Goal: Find specific page/section: Find specific page/section

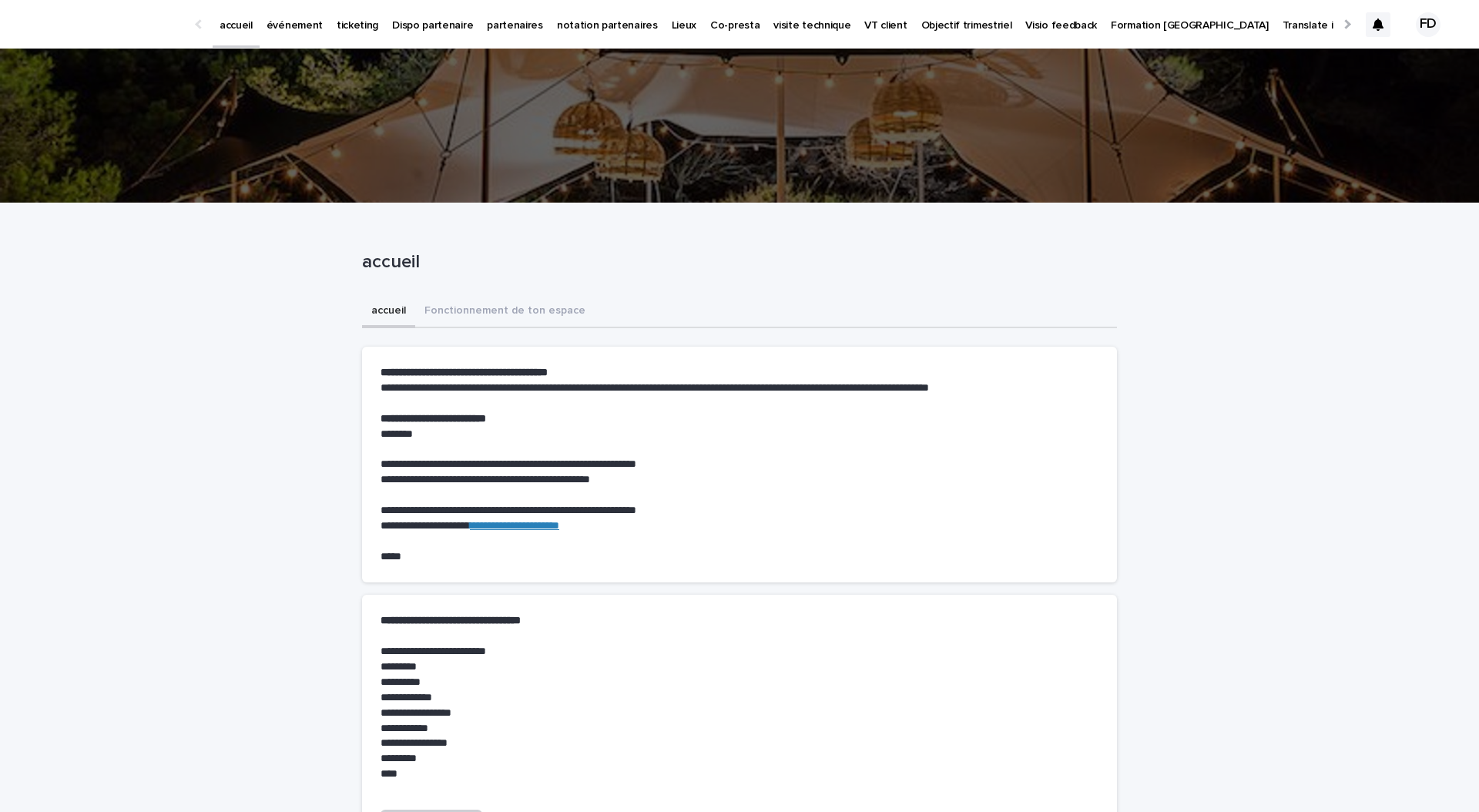
click at [285, 32] on link "événement" at bounding box center [294, 24] width 70 height 48
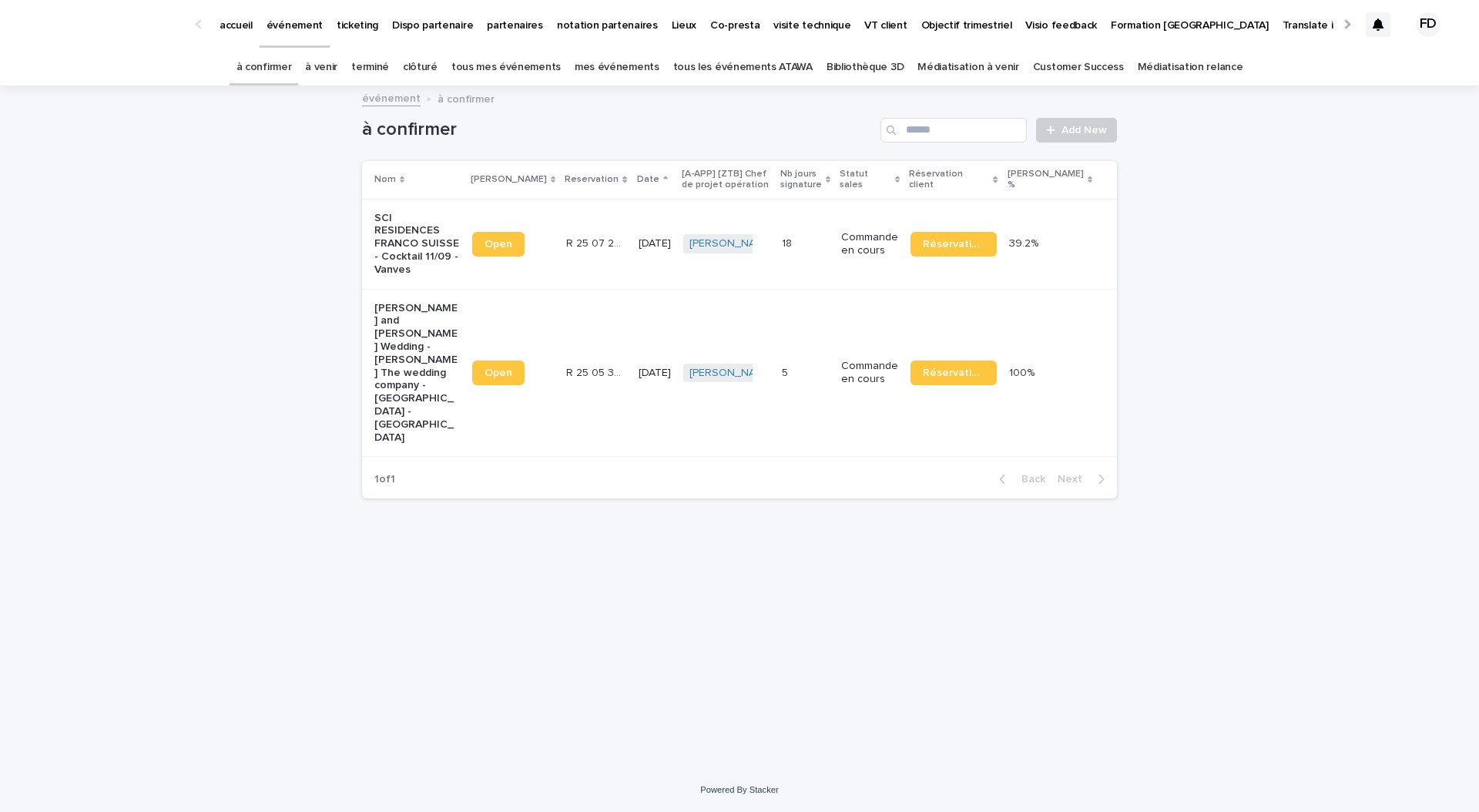
click at [770, 67] on link "tous les événements ATAWA" at bounding box center [742, 67] width 139 height 36
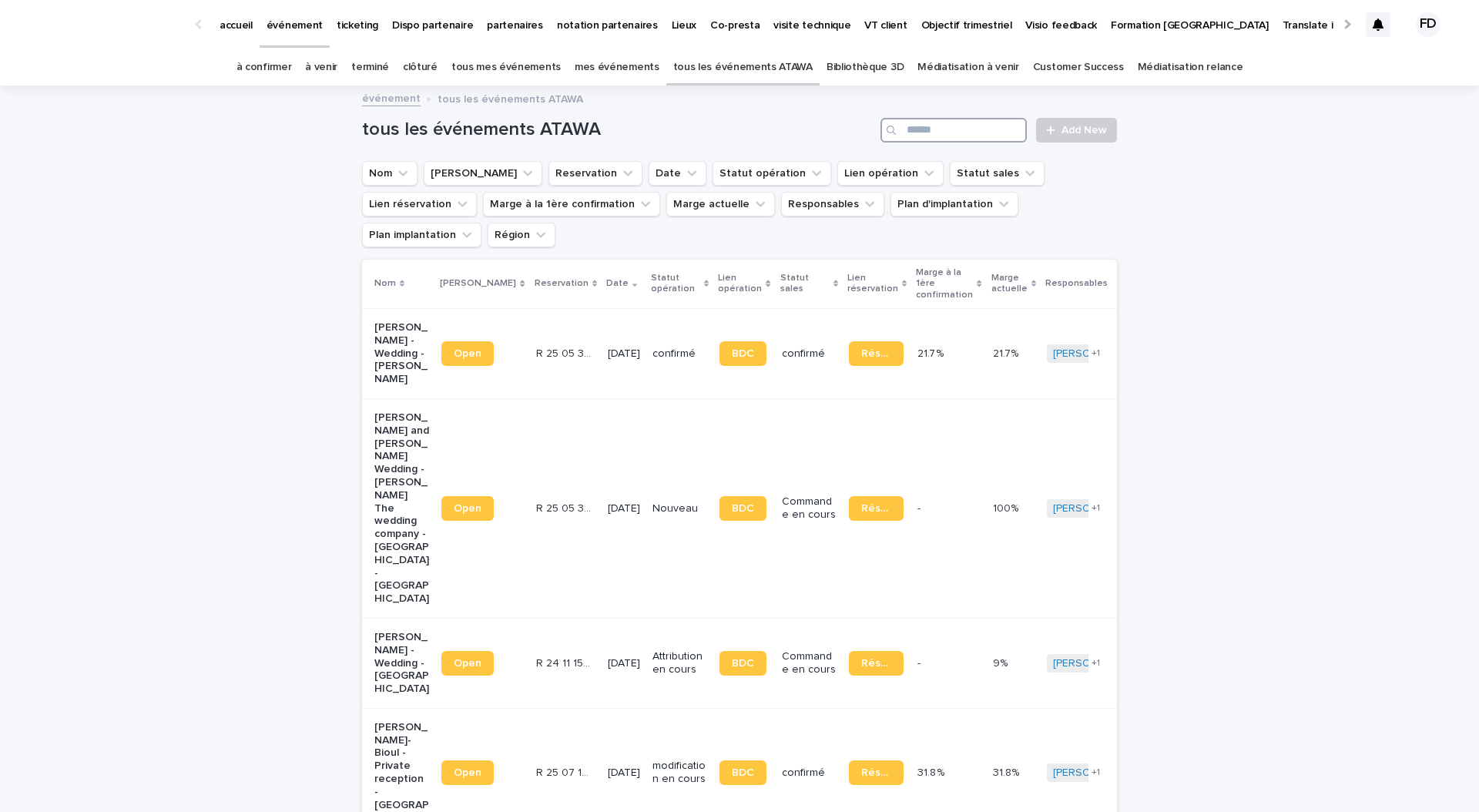
click at [957, 138] on input "Search" at bounding box center [953, 131] width 146 height 25
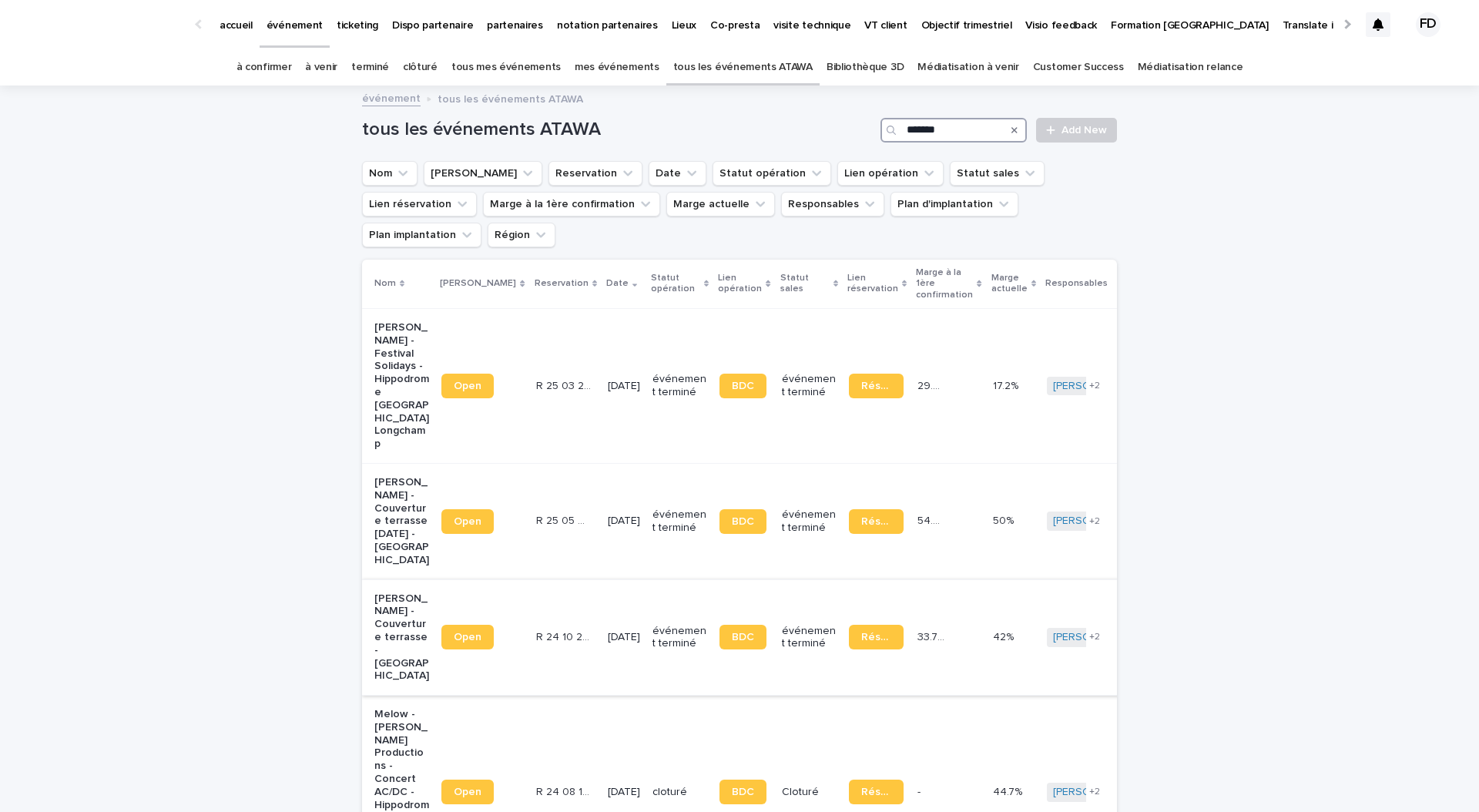
type input "*******"
click at [790, 625] on p "événement terminé" at bounding box center [808, 637] width 55 height 26
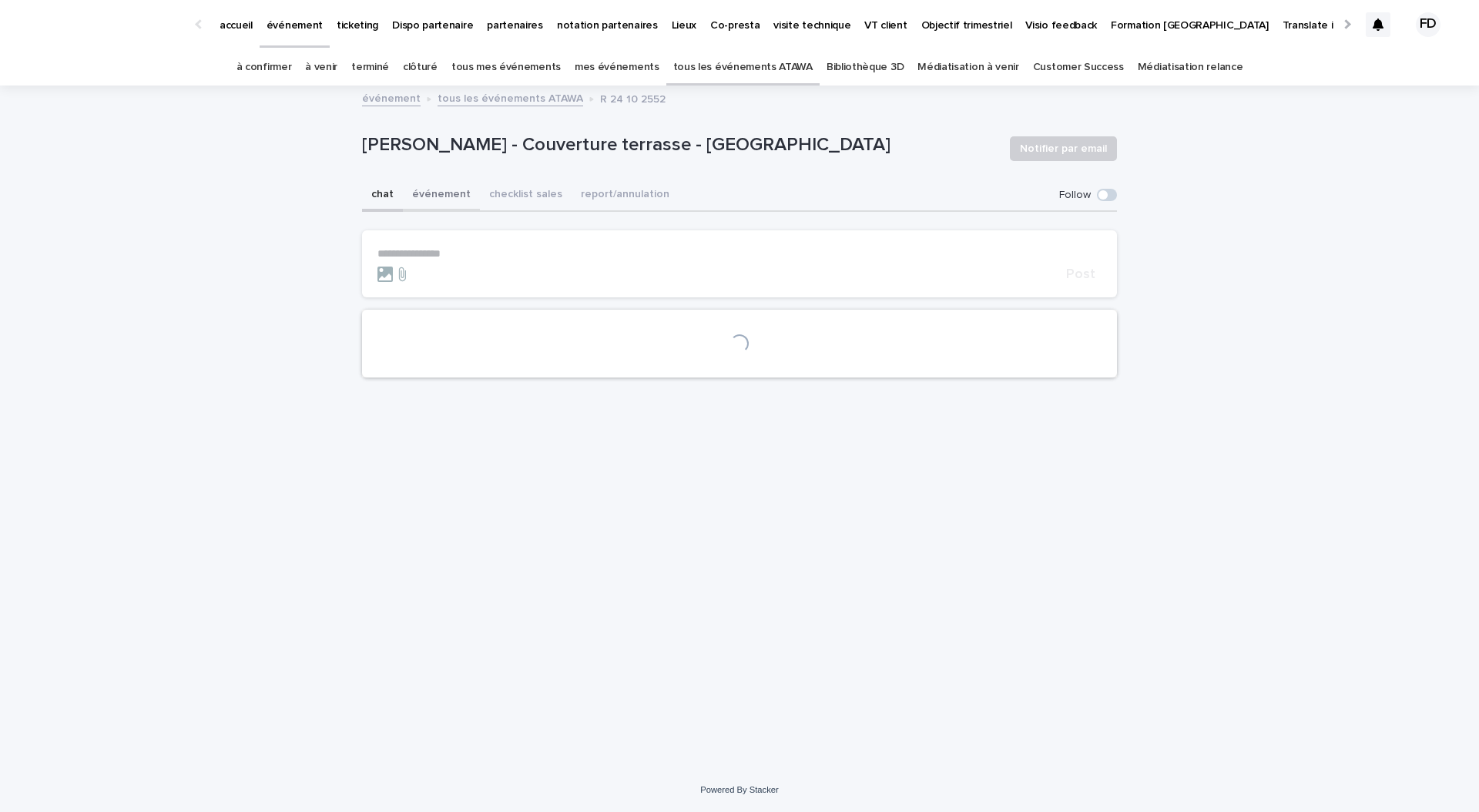
click at [439, 189] on button "événement" at bounding box center [441, 196] width 77 height 33
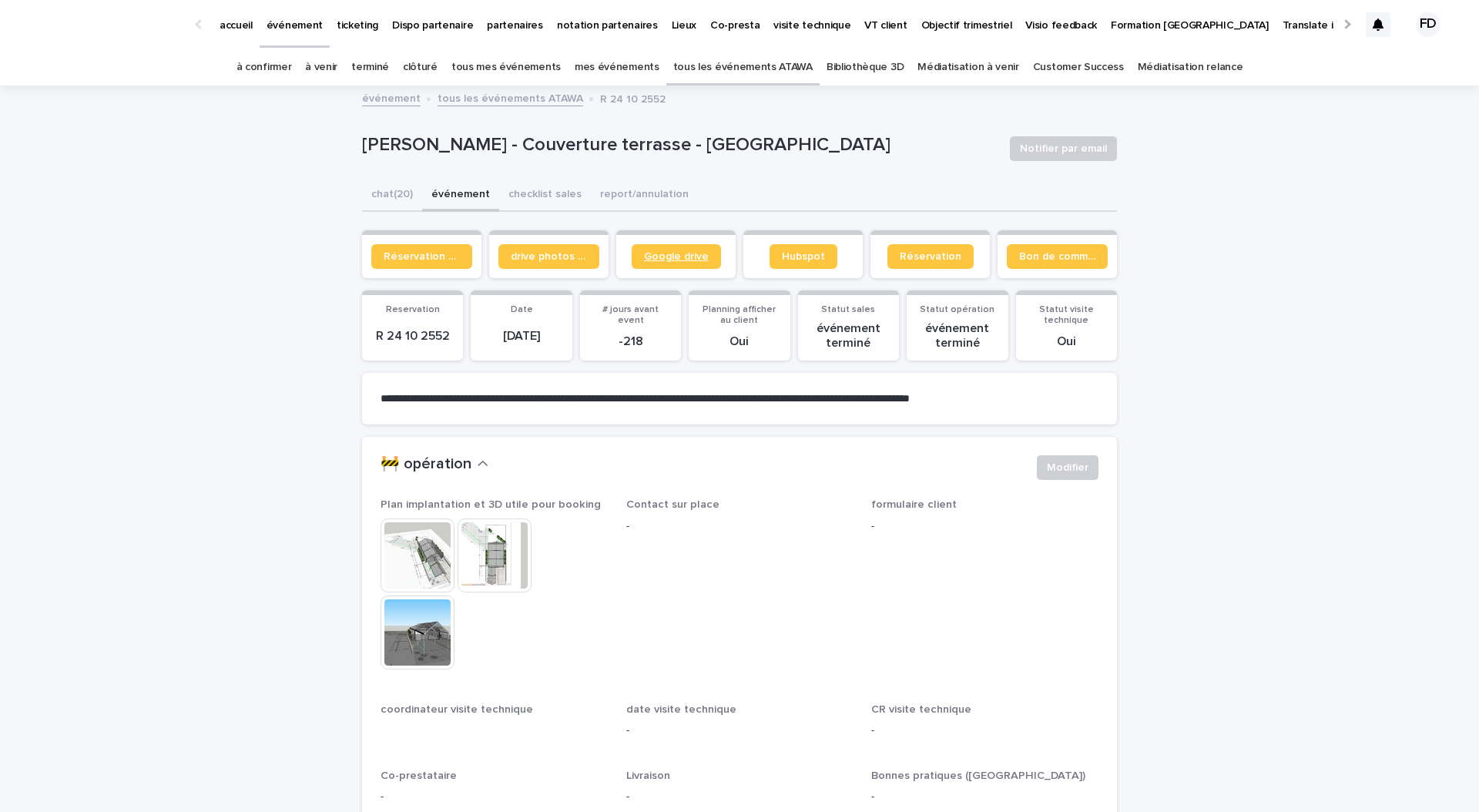
click at [677, 251] on span "Google drive" at bounding box center [676, 256] width 64 height 11
click at [490, 30] on p "partenaires" at bounding box center [514, 16] width 57 height 33
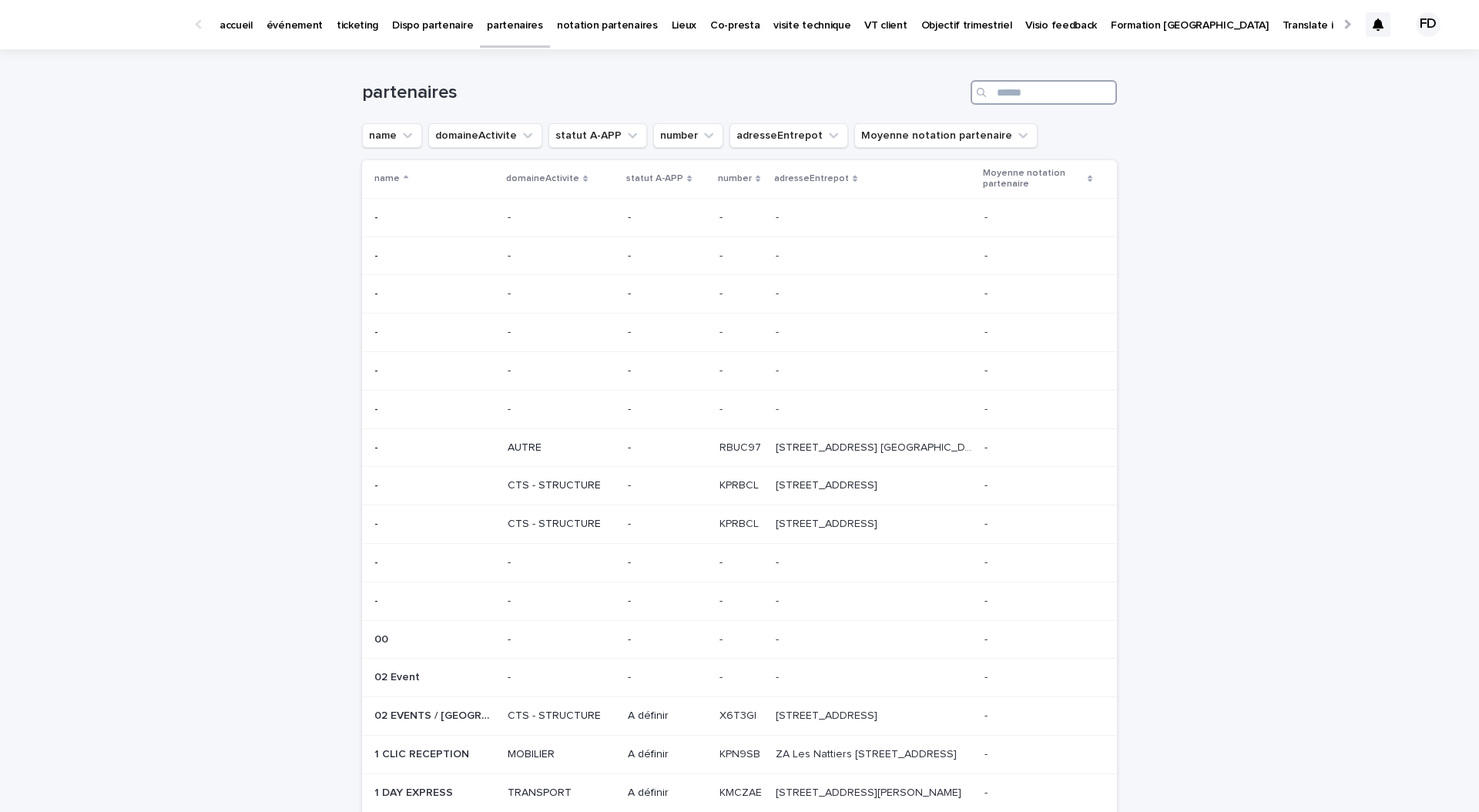
click at [1008, 84] on input "Search" at bounding box center [1043, 92] width 146 height 25
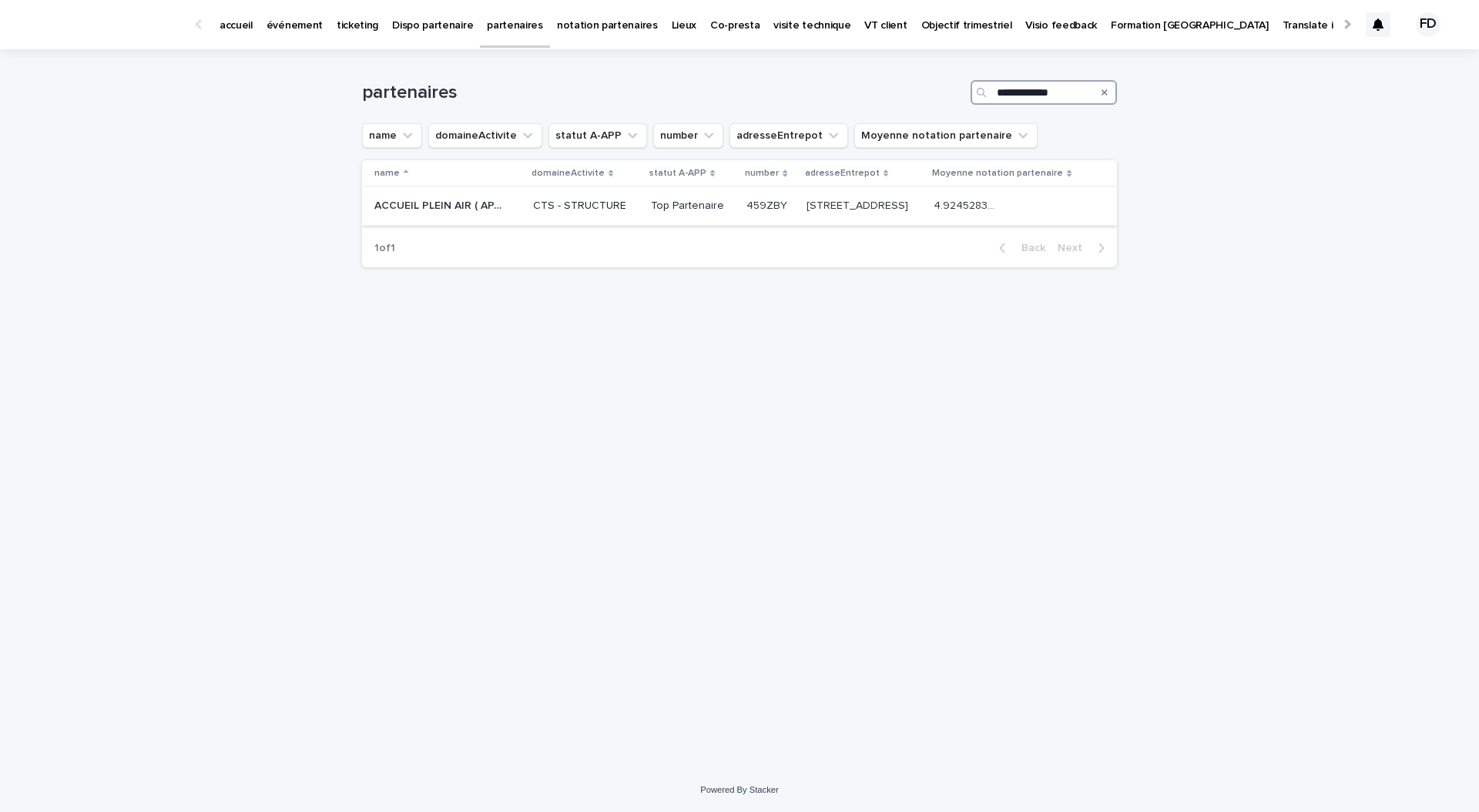
type input "**********"
click at [558, 207] on p "CTS - STRUCTURE" at bounding box center [585, 206] width 106 height 13
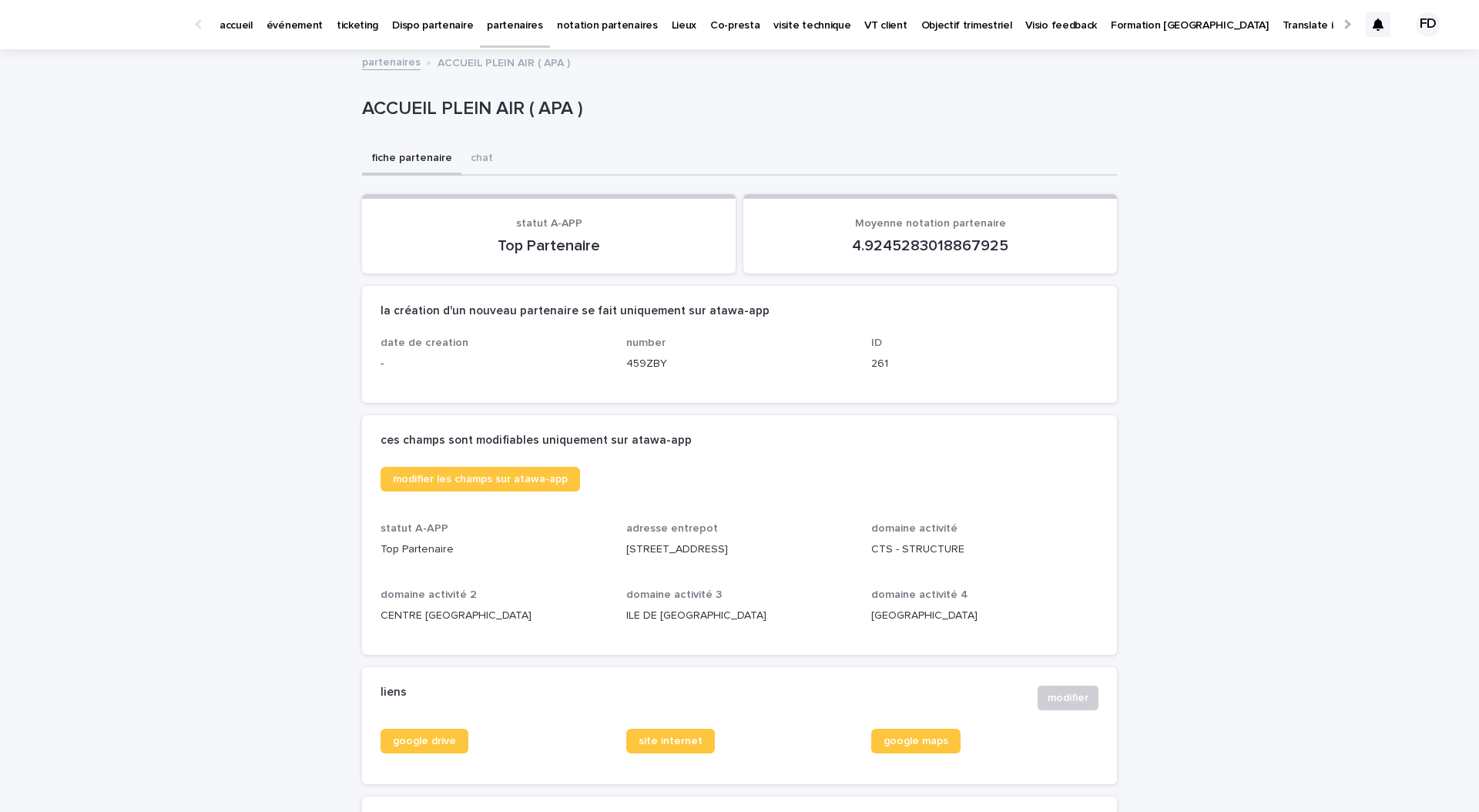
click at [496, 29] on p "partenaires" at bounding box center [514, 16] width 57 height 33
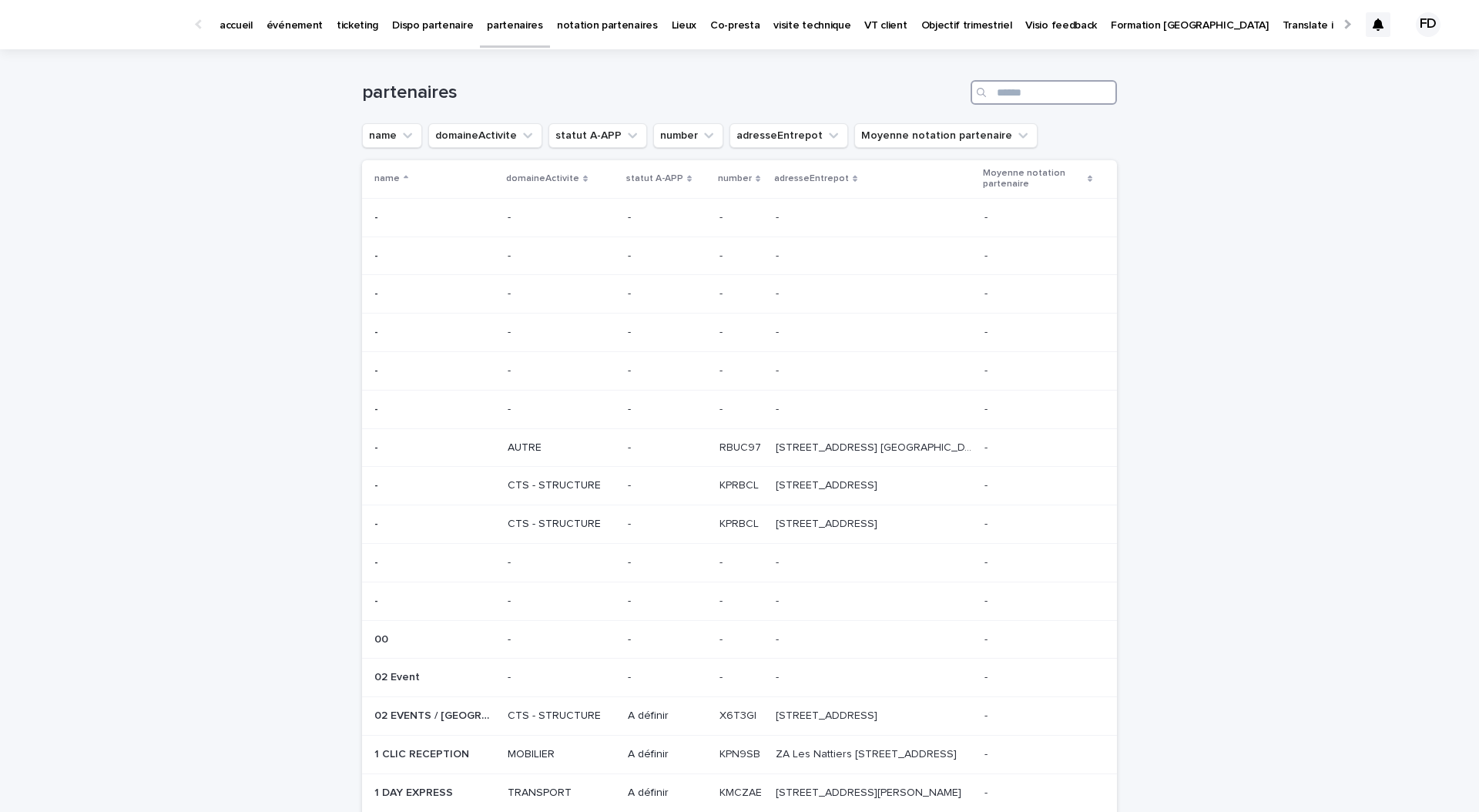
click at [1031, 95] on input "Search" at bounding box center [1043, 92] width 146 height 25
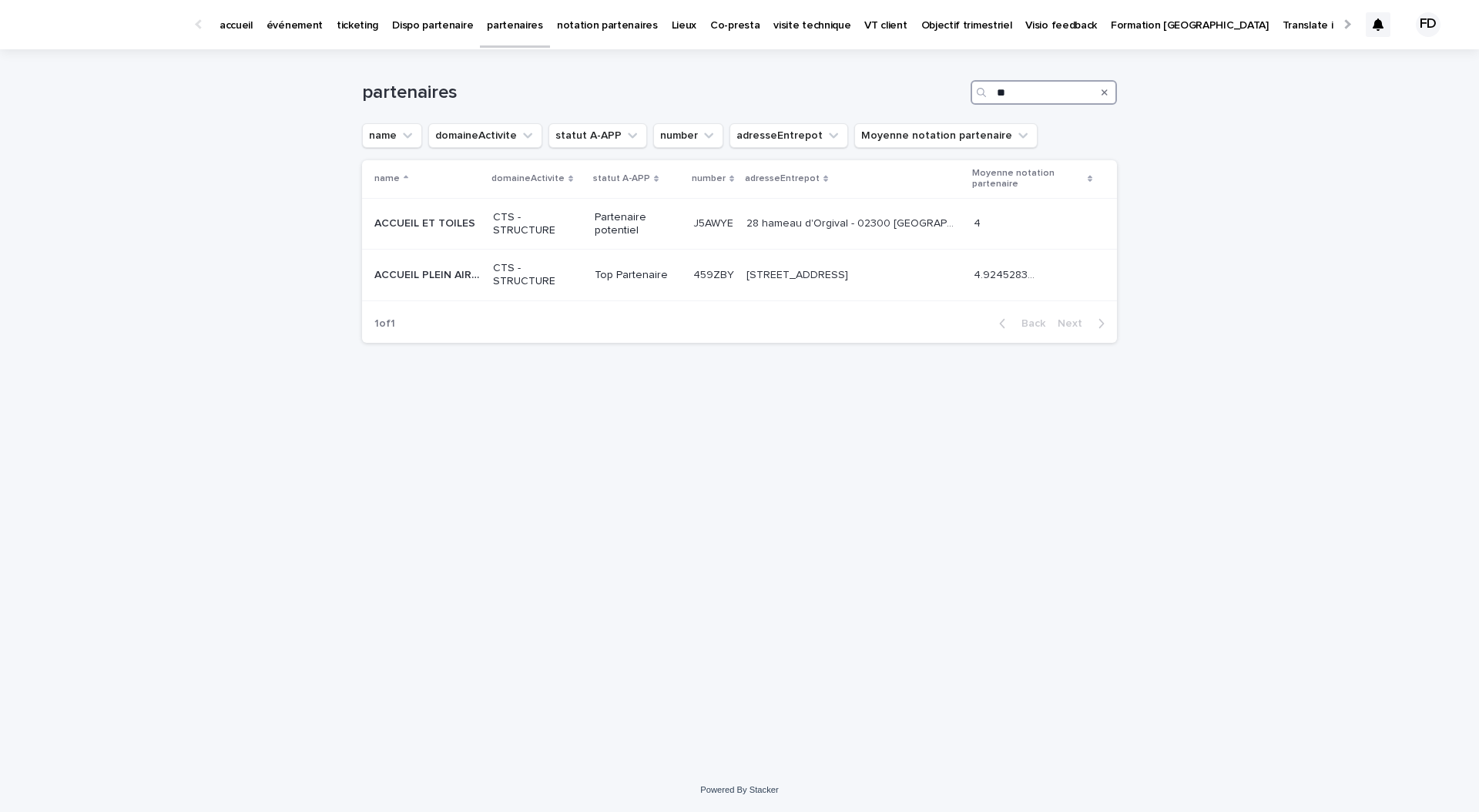
type input "*"
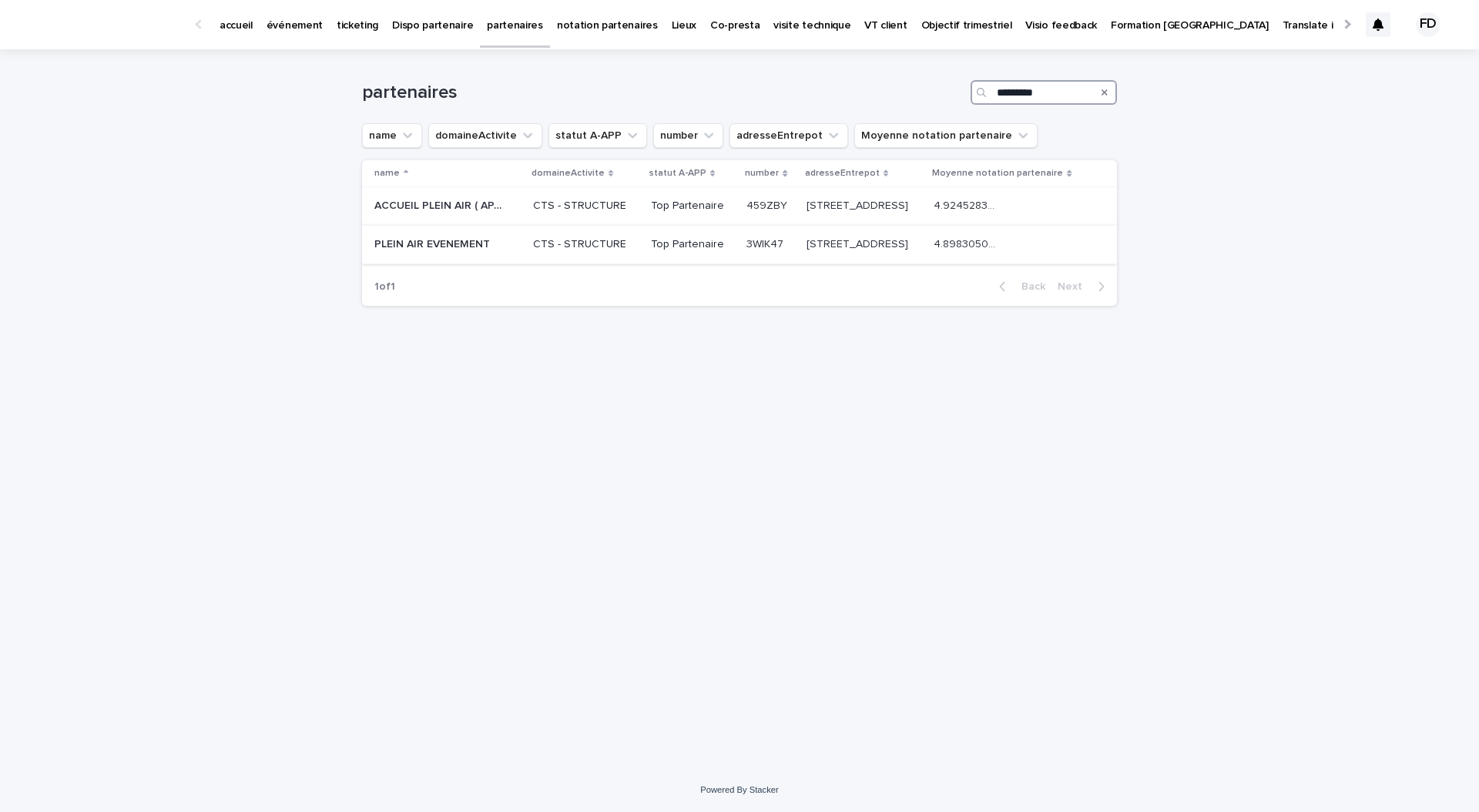
type input "*********"
click at [527, 245] on td "CTS - STRUCTURE" at bounding box center [585, 245] width 118 height 38
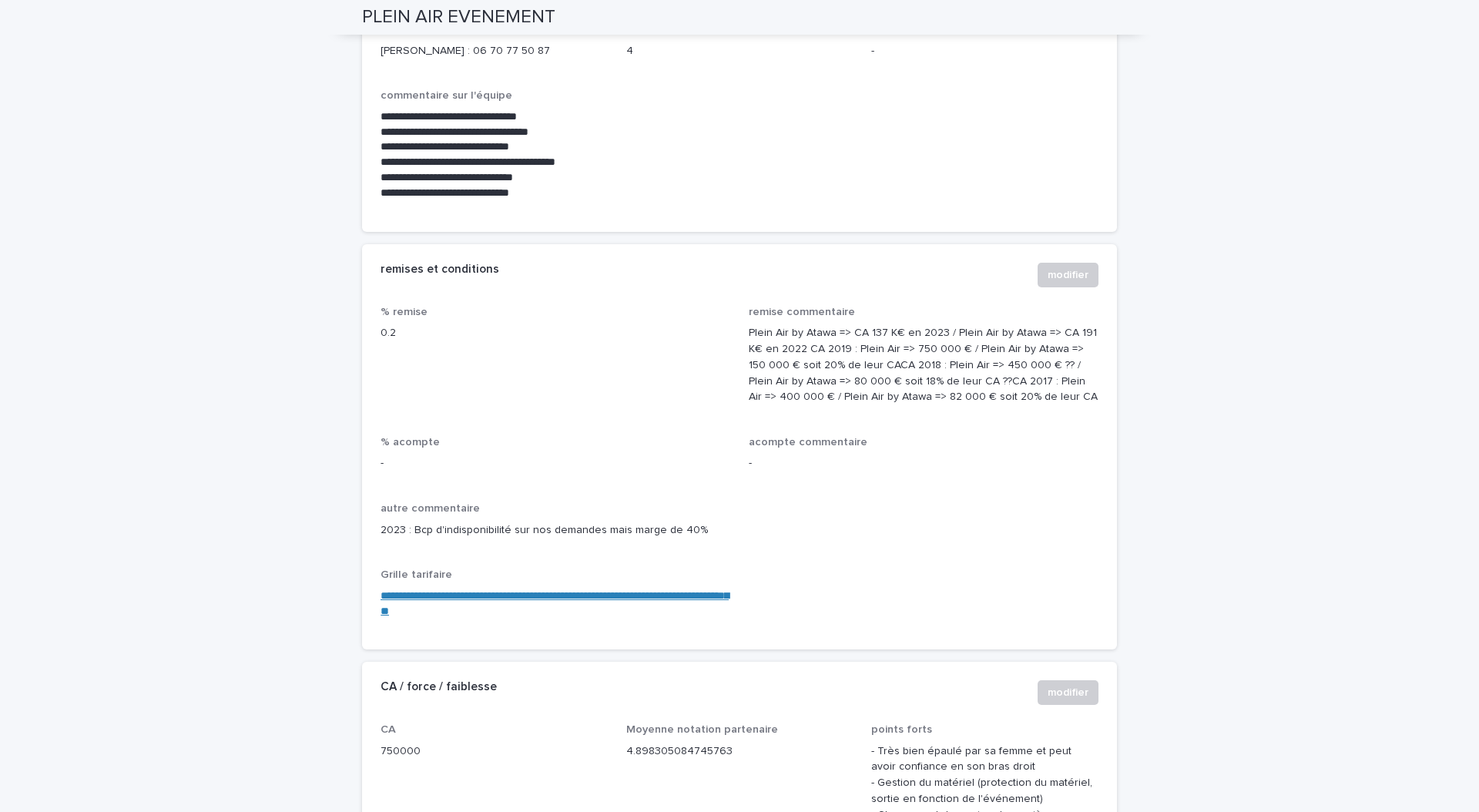
scroll to position [1117, 0]
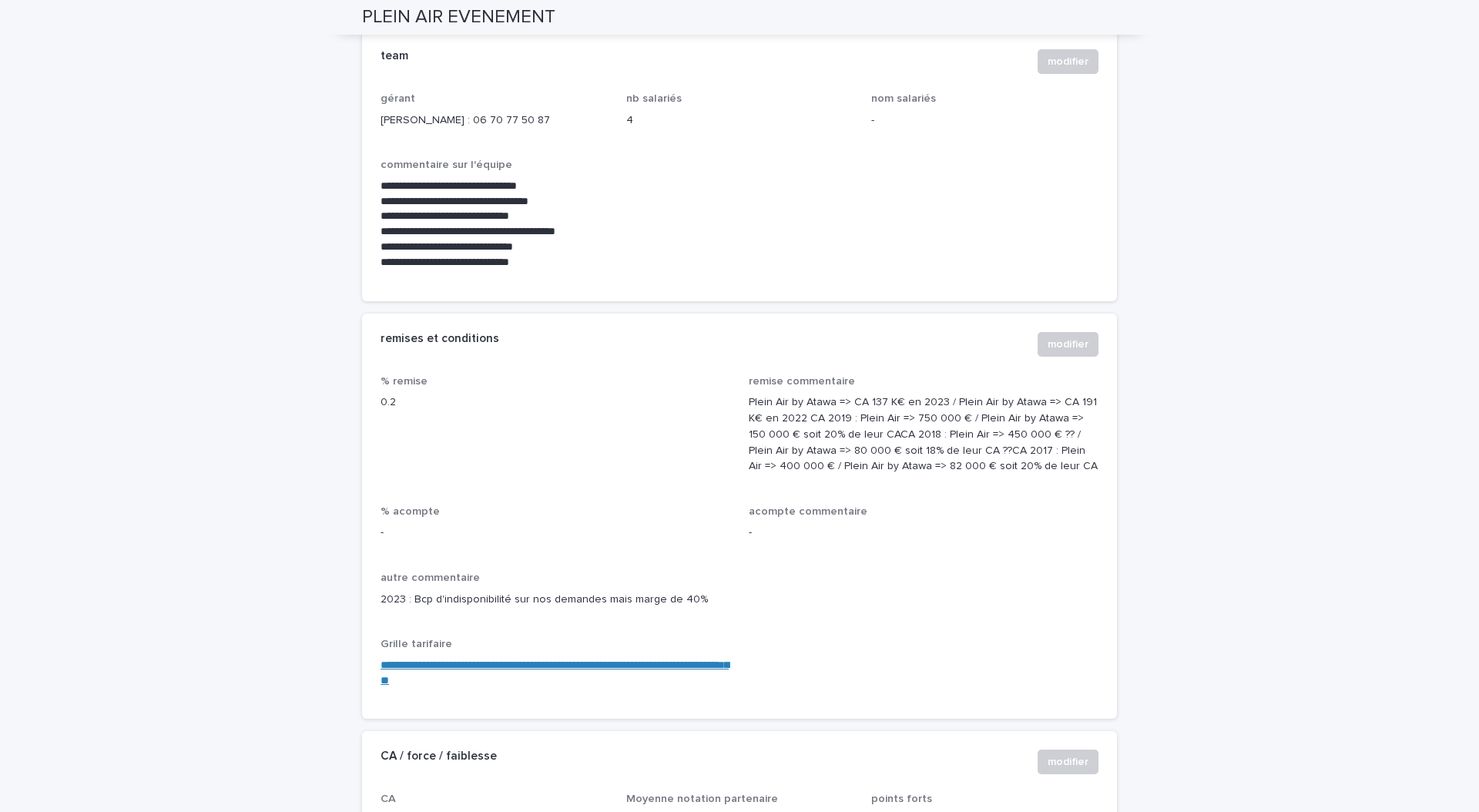
click at [471, 661] on link "**********" at bounding box center [554, 672] width 348 height 26
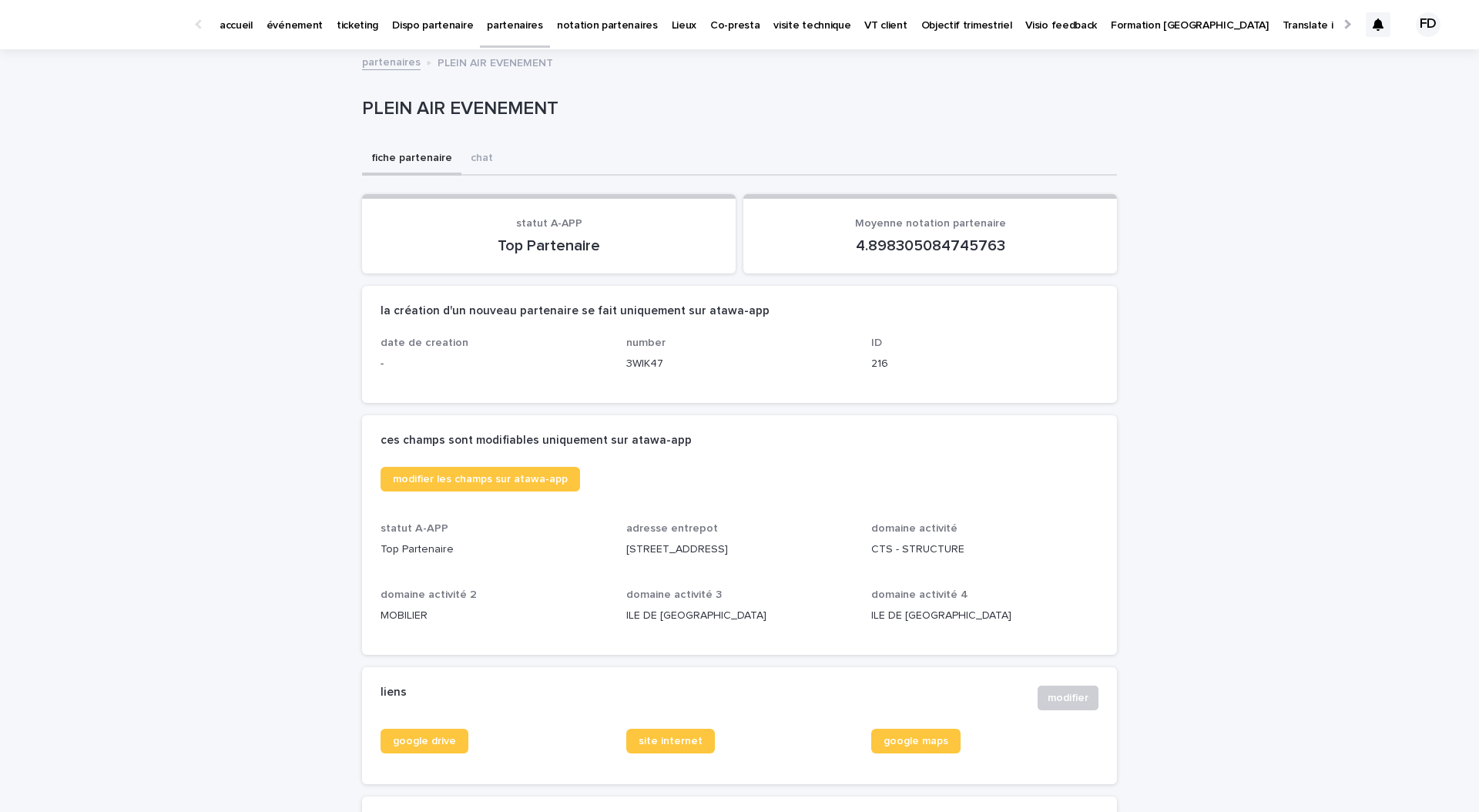
click at [498, 23] on p "partenaires" at bounding box center [514, 16] width 57 height 33
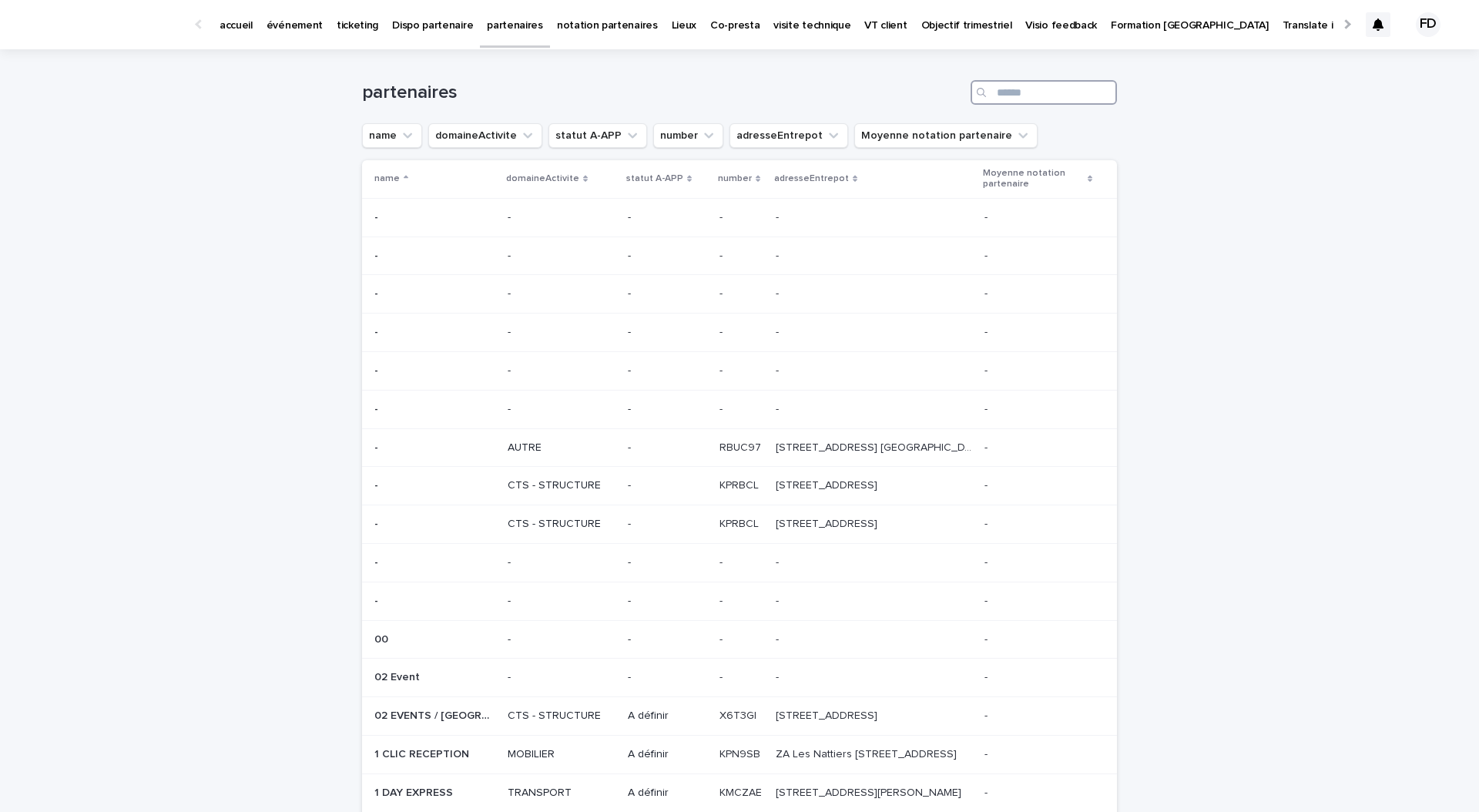
click at [1023, 96] on input "Search" at bounding box center [1043, 92] width 146 height 25
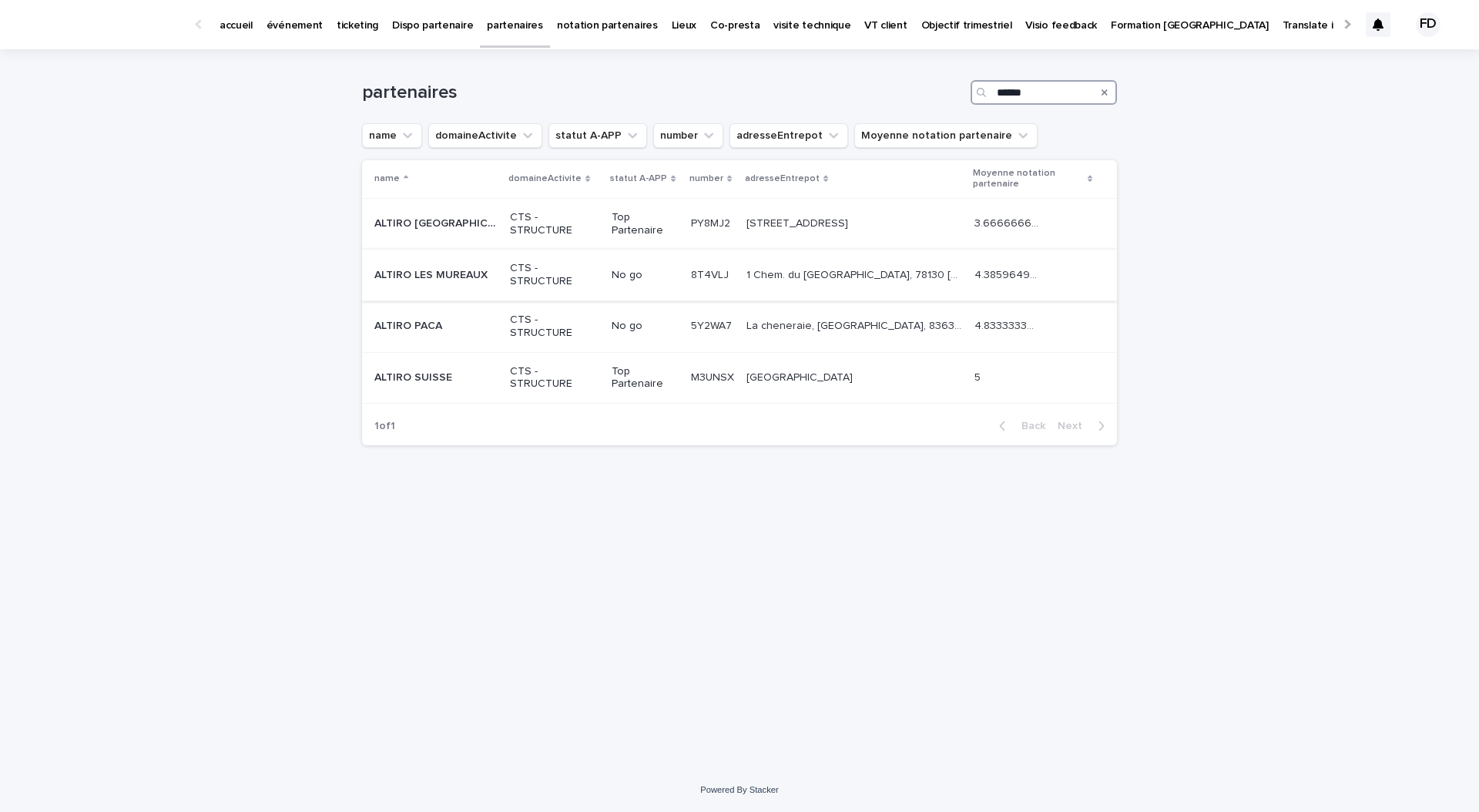
type input "******"
click at [513, 275] on p "CTS - STRUCTURE" at bounding box center [554, 275] width 89 height 26
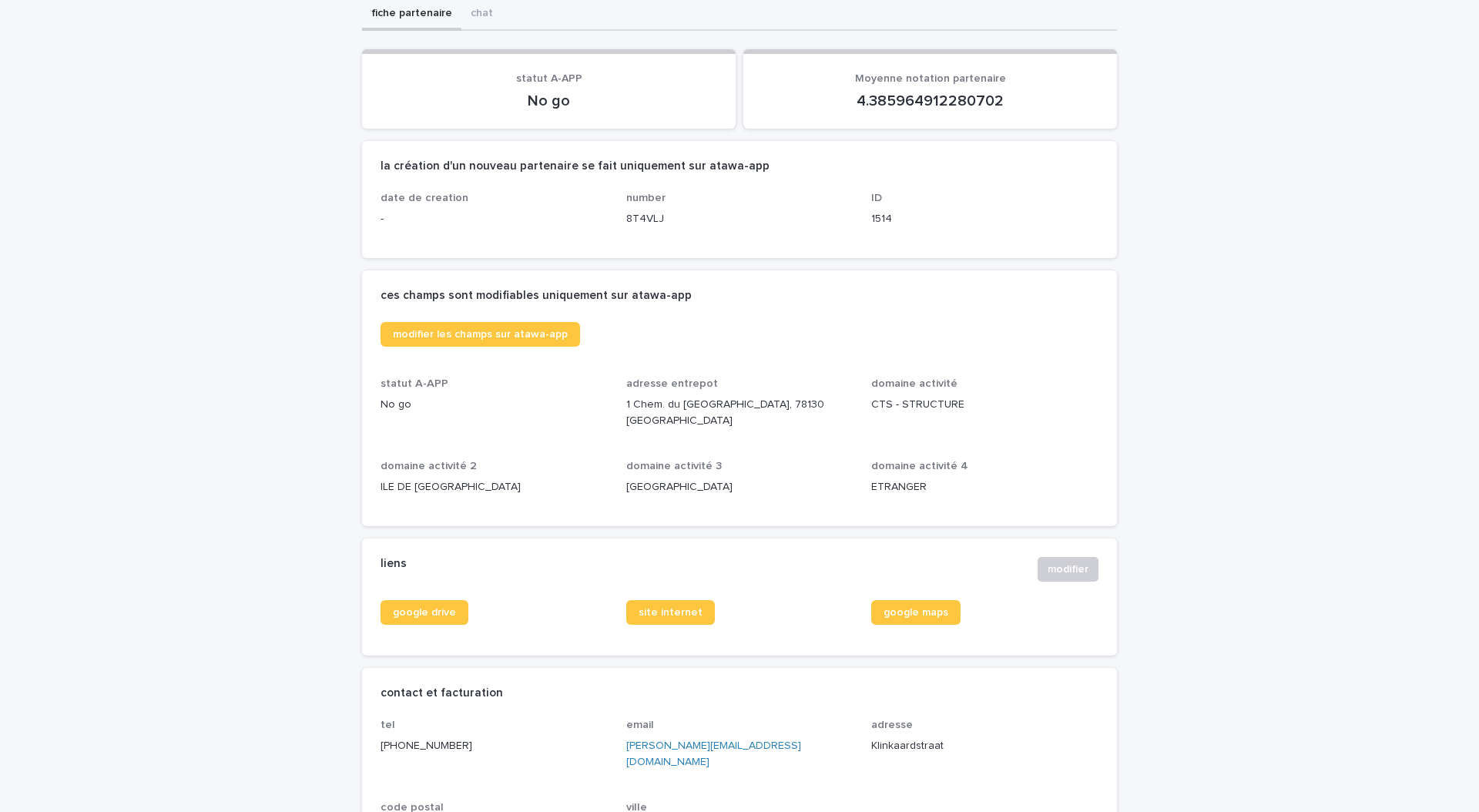
scroll to position [155, 0]
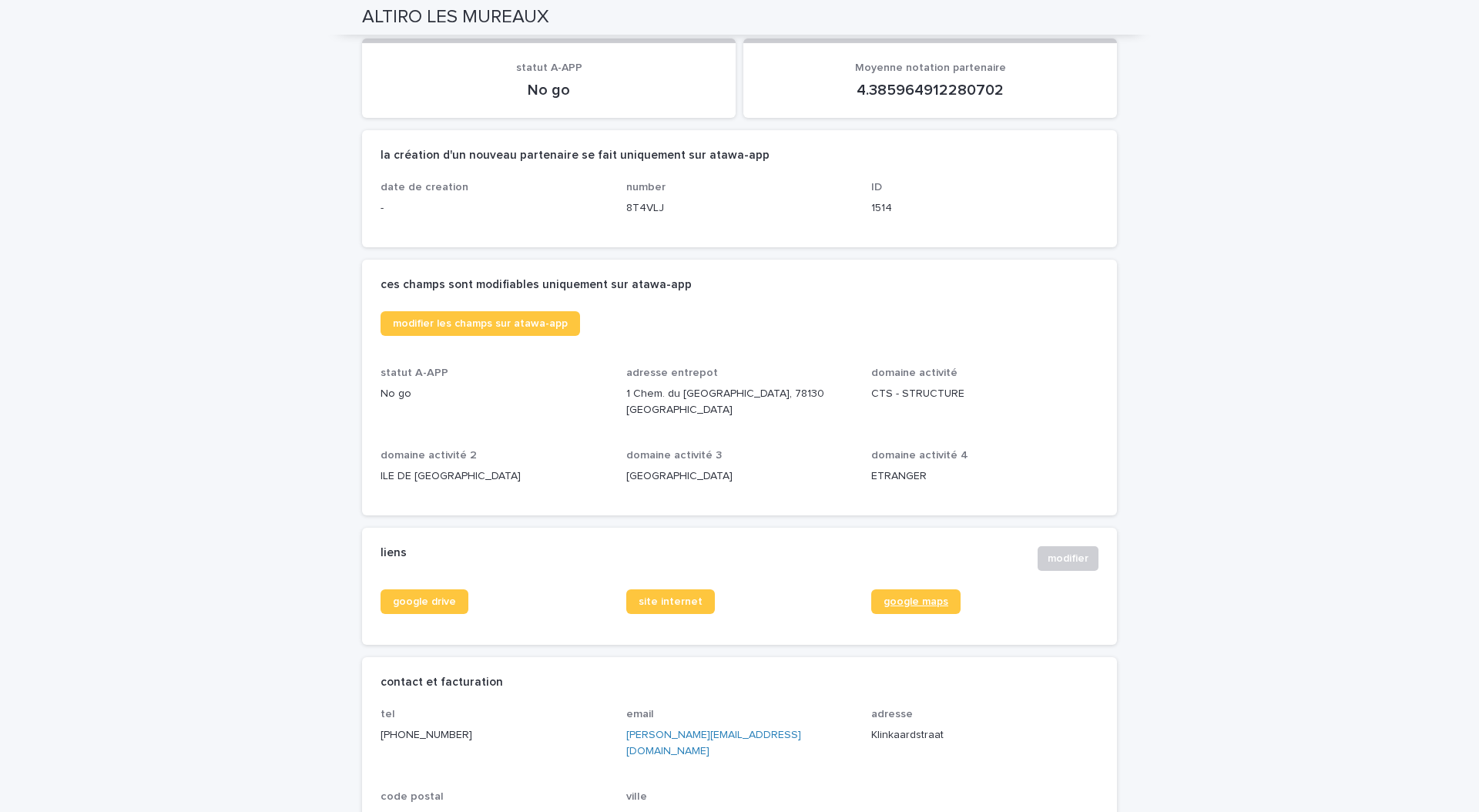
click at [911, 590] on link "google maps" at bounding box center [916, 602] width 89 height 25
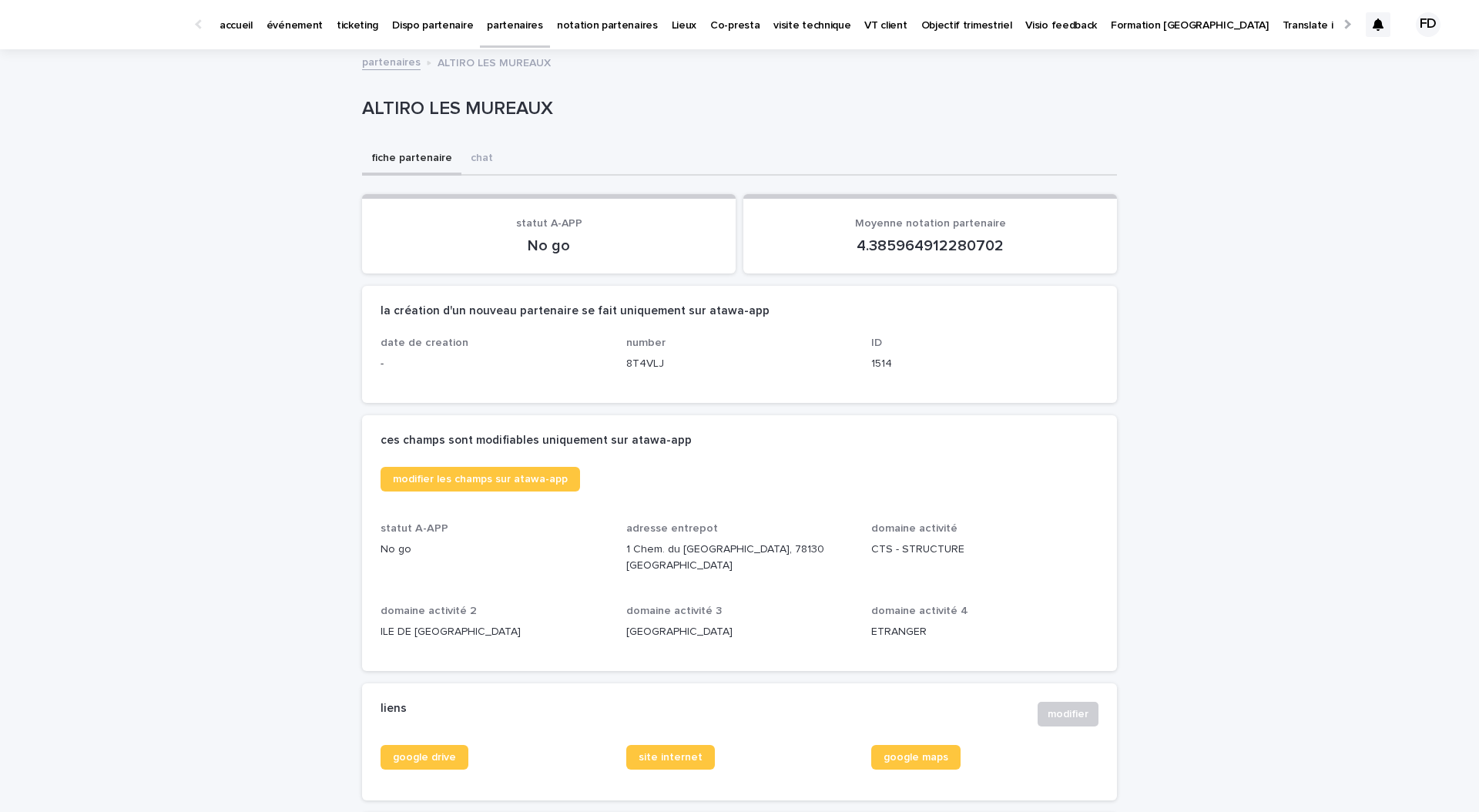
click at [493, 30] on p "partenaires" at bounding box center [514, 16] width 57 height 33
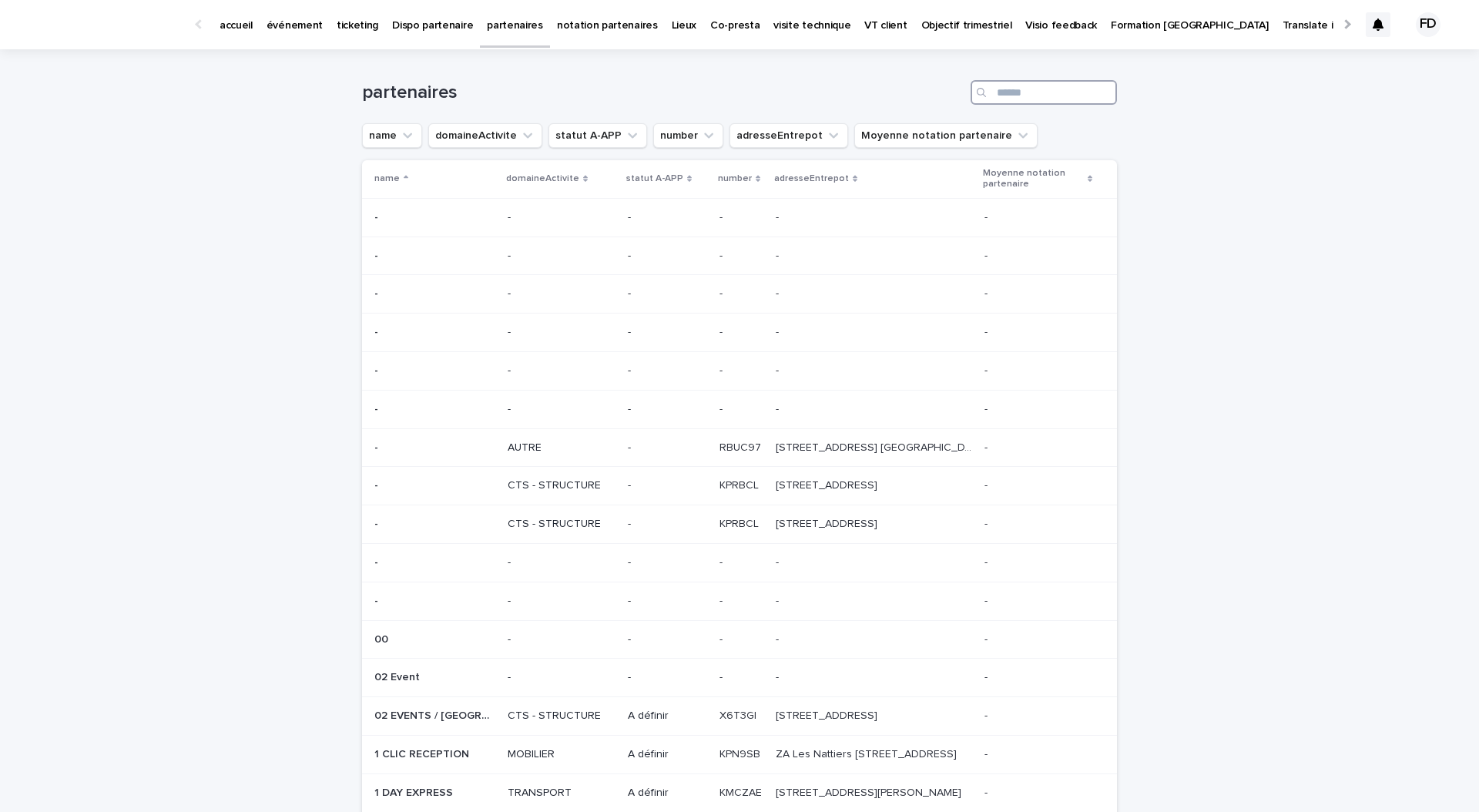
click at [997, 93] on input "Search" at bounding box center [1043, 92] width 146 height 25
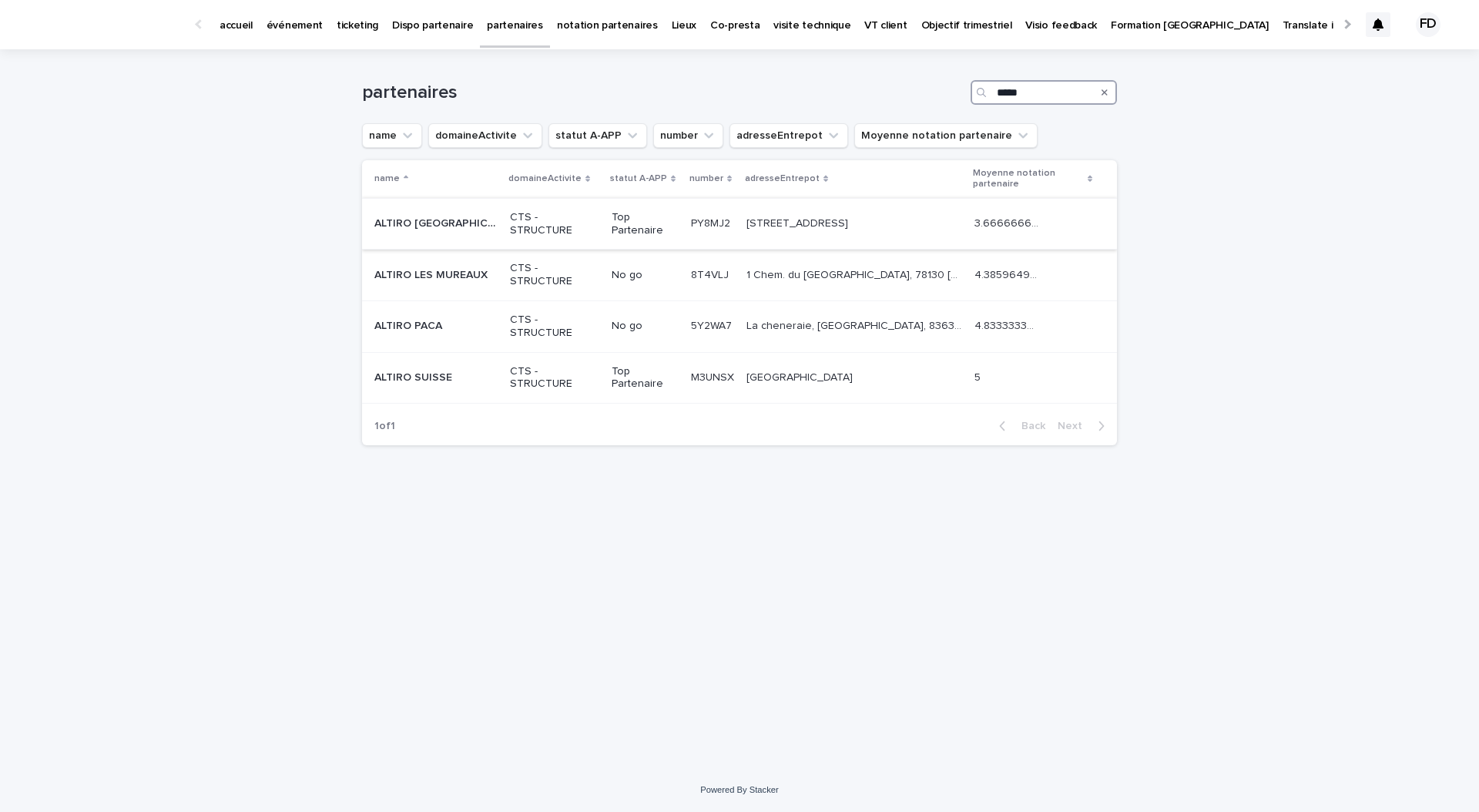
type input "*****"
click at [552, 236] on p "CTS - STRUCTURE" at bounding box center [554, 224] width 89 height 26
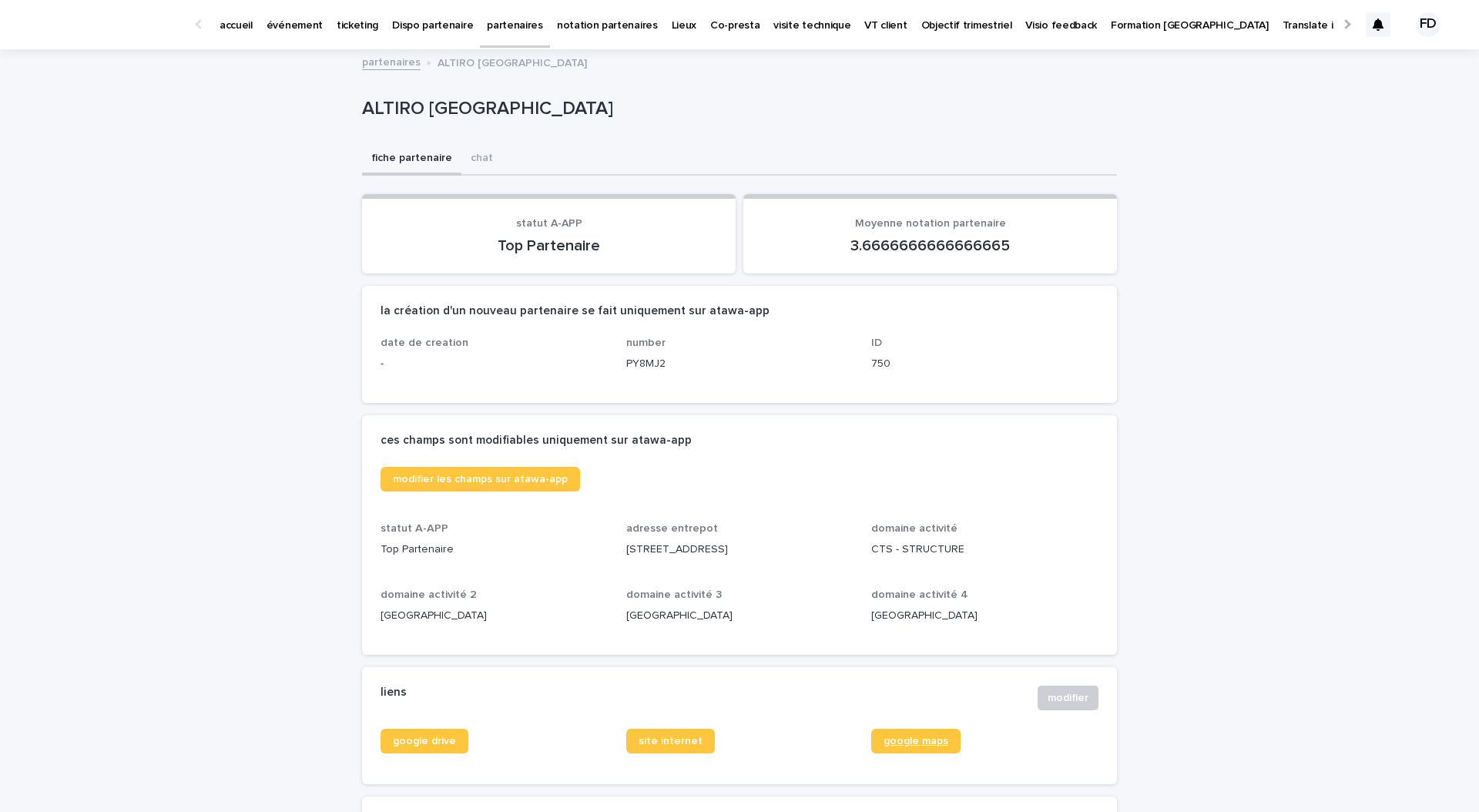
click at [891, 740] on span "google maps" at bounding box center [915, 740] width 64 height 11
click at [256, 30] on div "accueil" at bounding box center [235, 16] width 47 height 33
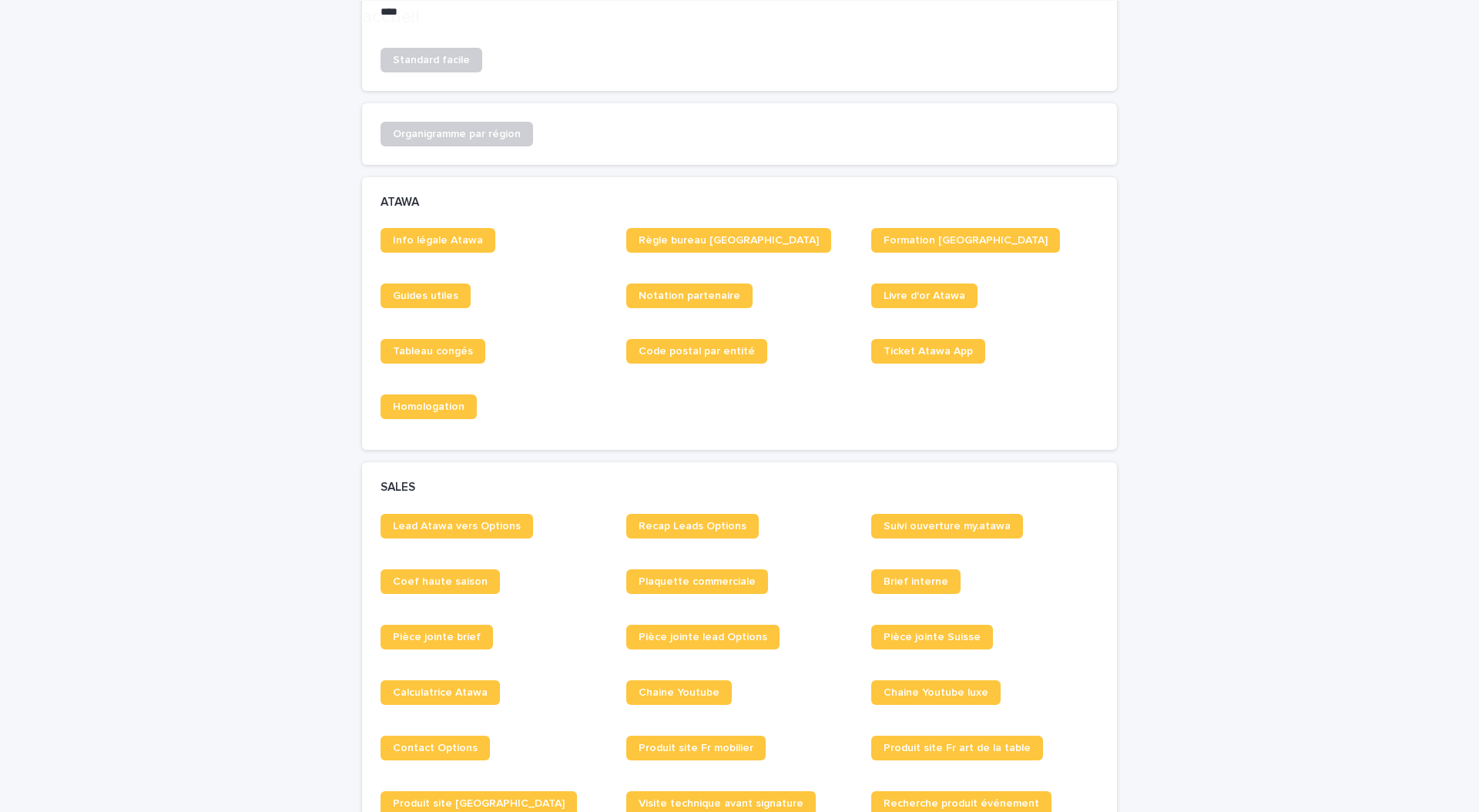
scroll to position [777, 0]
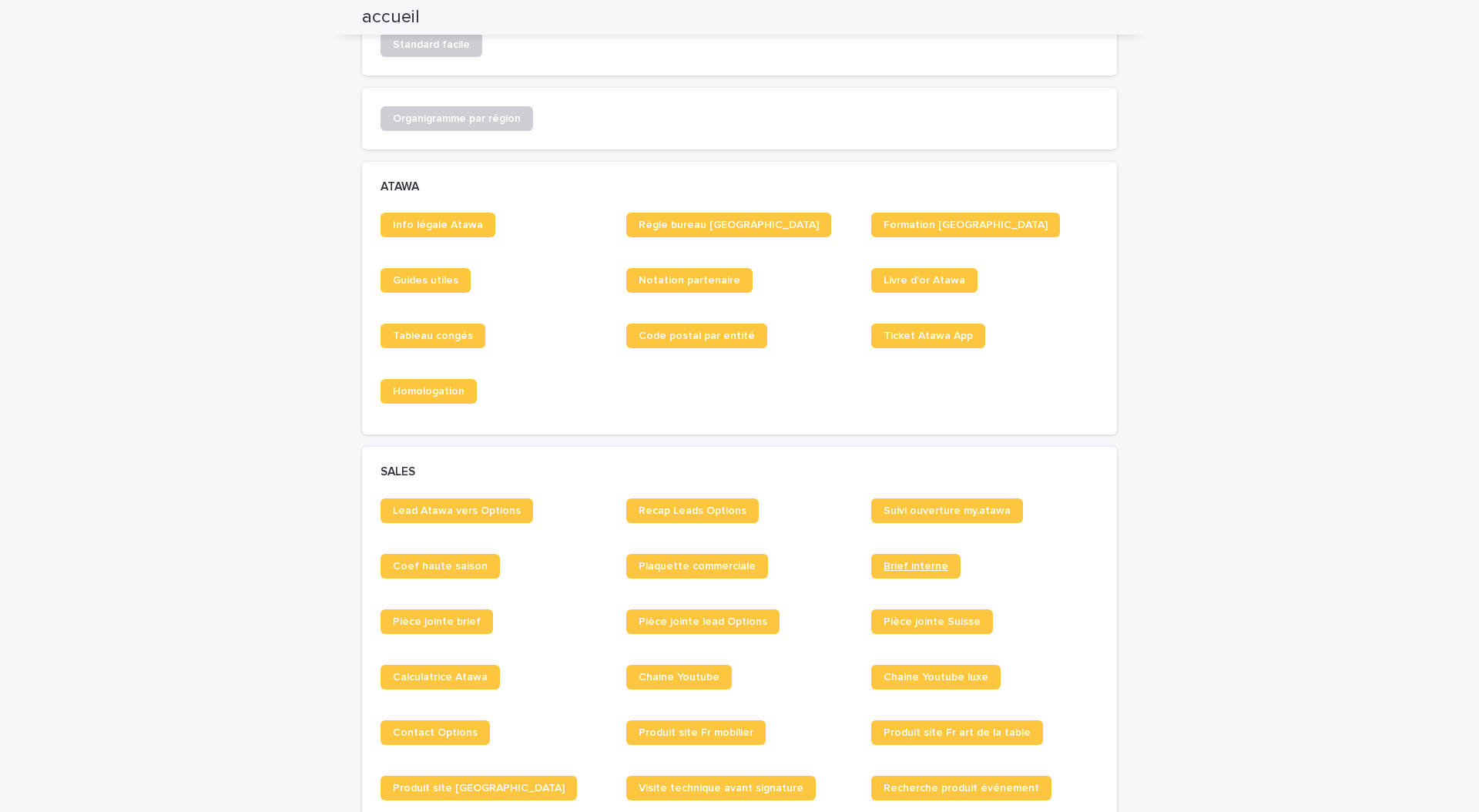
click at [930, 571] on link "Brief interne" at bounding box center [916, 566] width 89 height 25
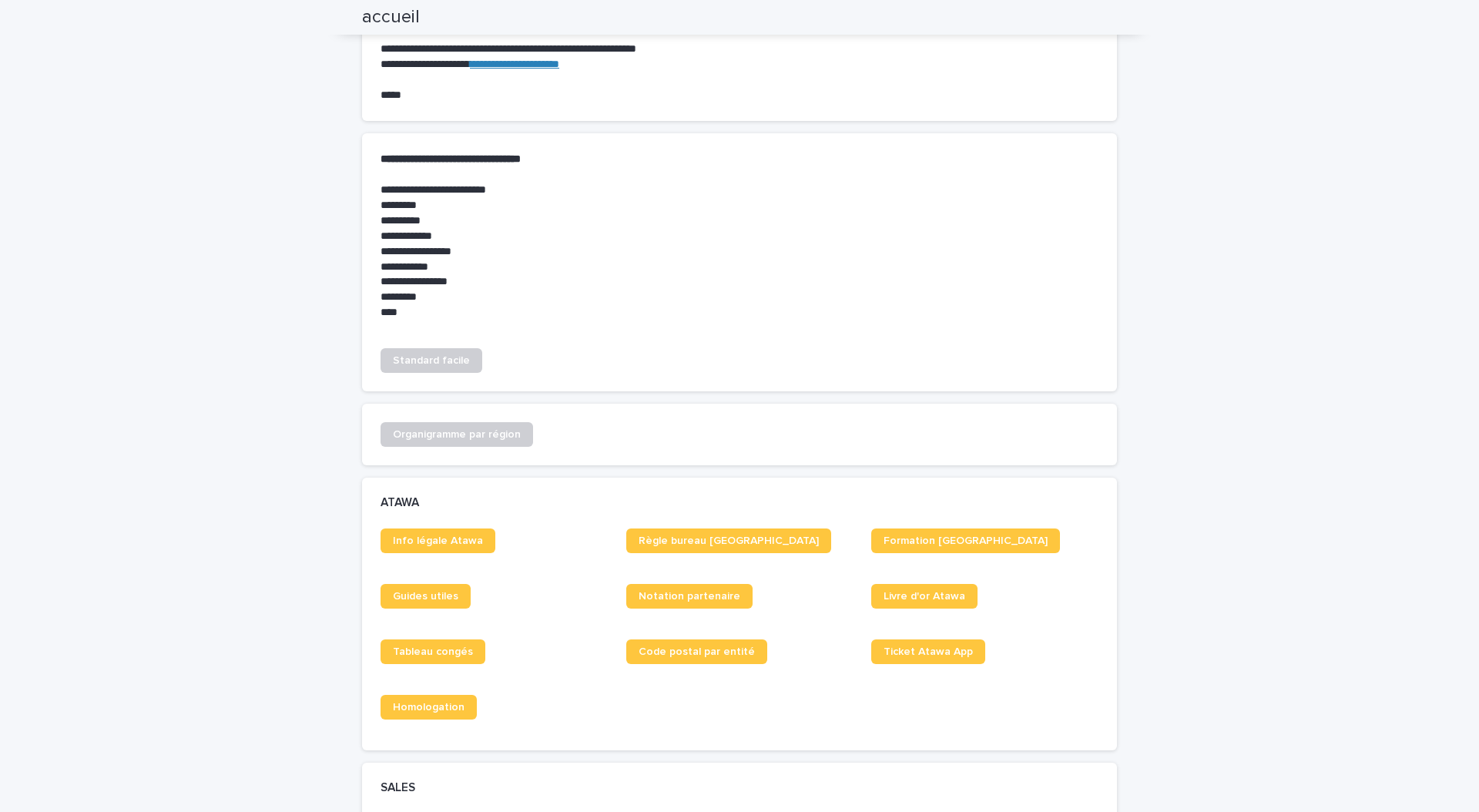
scroll to position [0, 0]
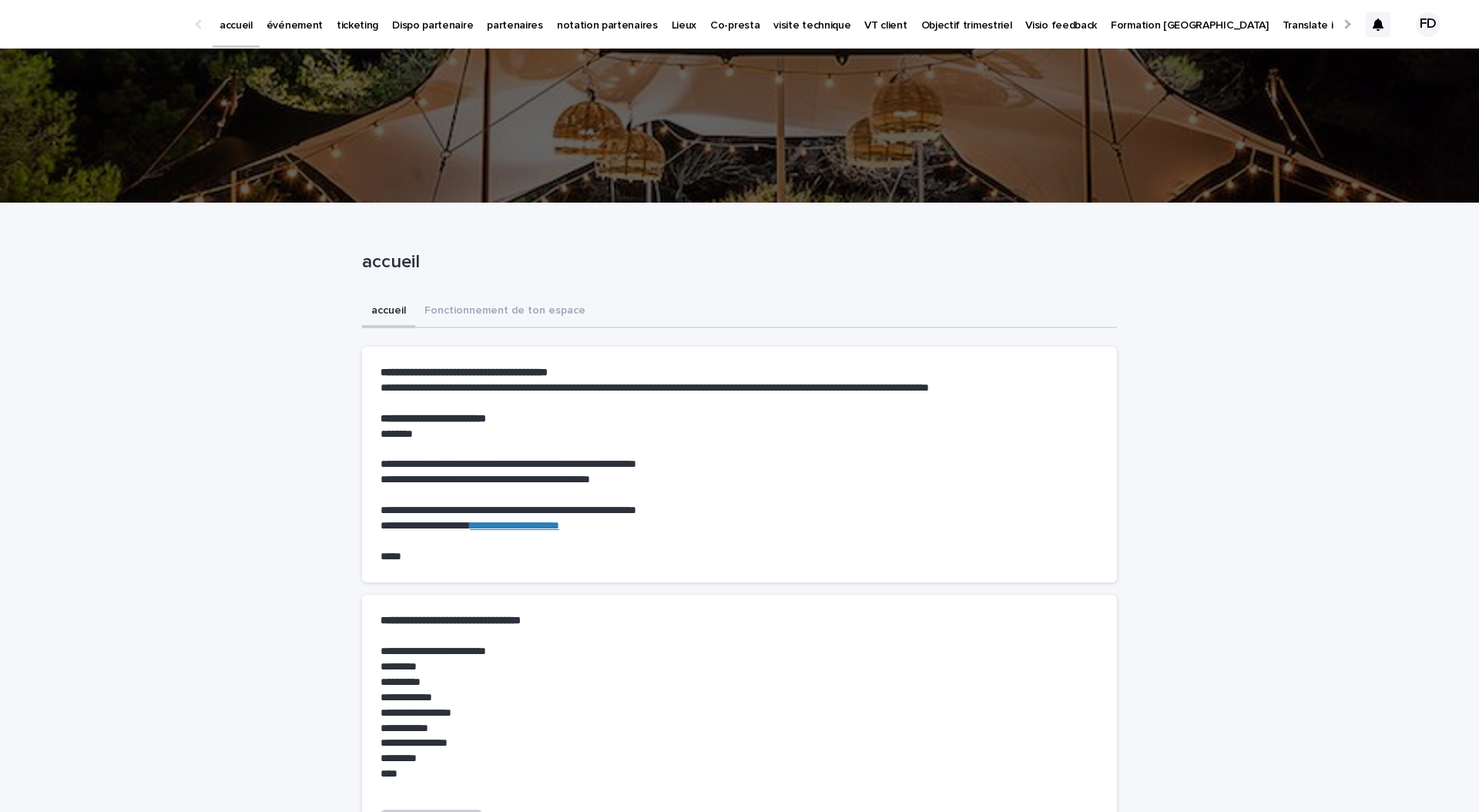
click at [1378, 24] on icon at bounding box center [1377, 24] width 11 height 12
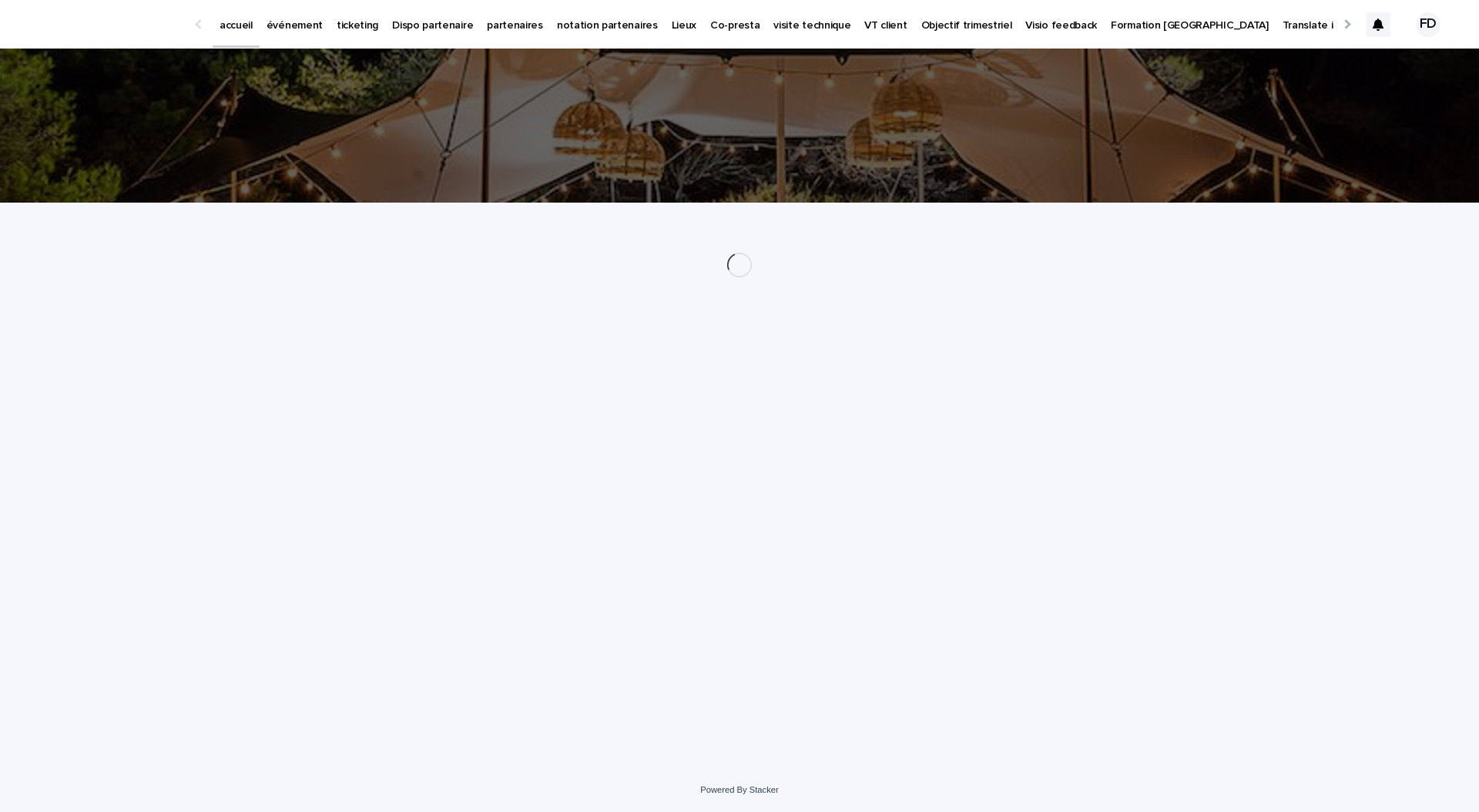
click at [287, 25] on p "événement" at bounding box center [295, 16] width 57 height 33
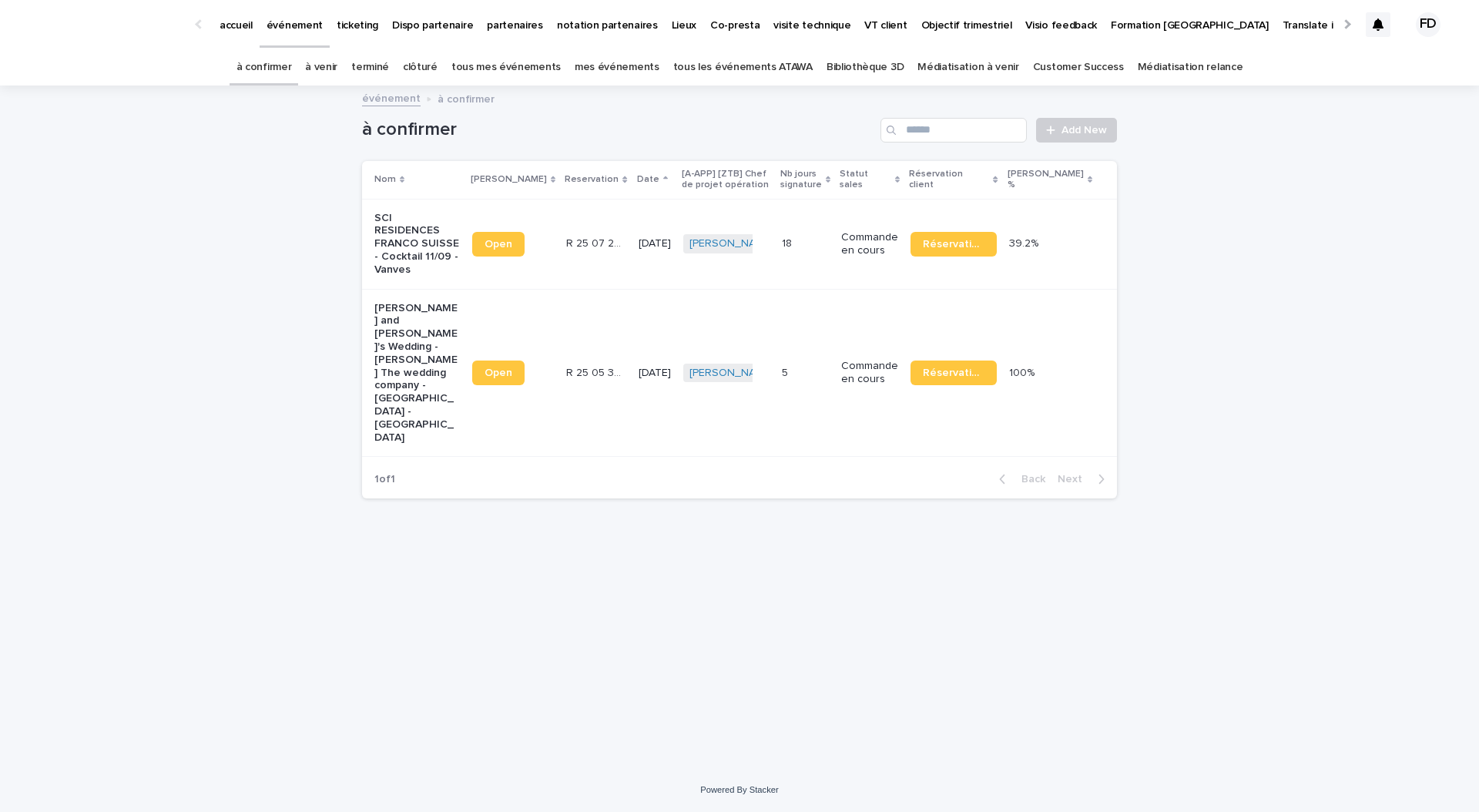
click at [731, 69] on link "tous les événements ATAWA" at bounding box center [742, 67] width 139 height 36
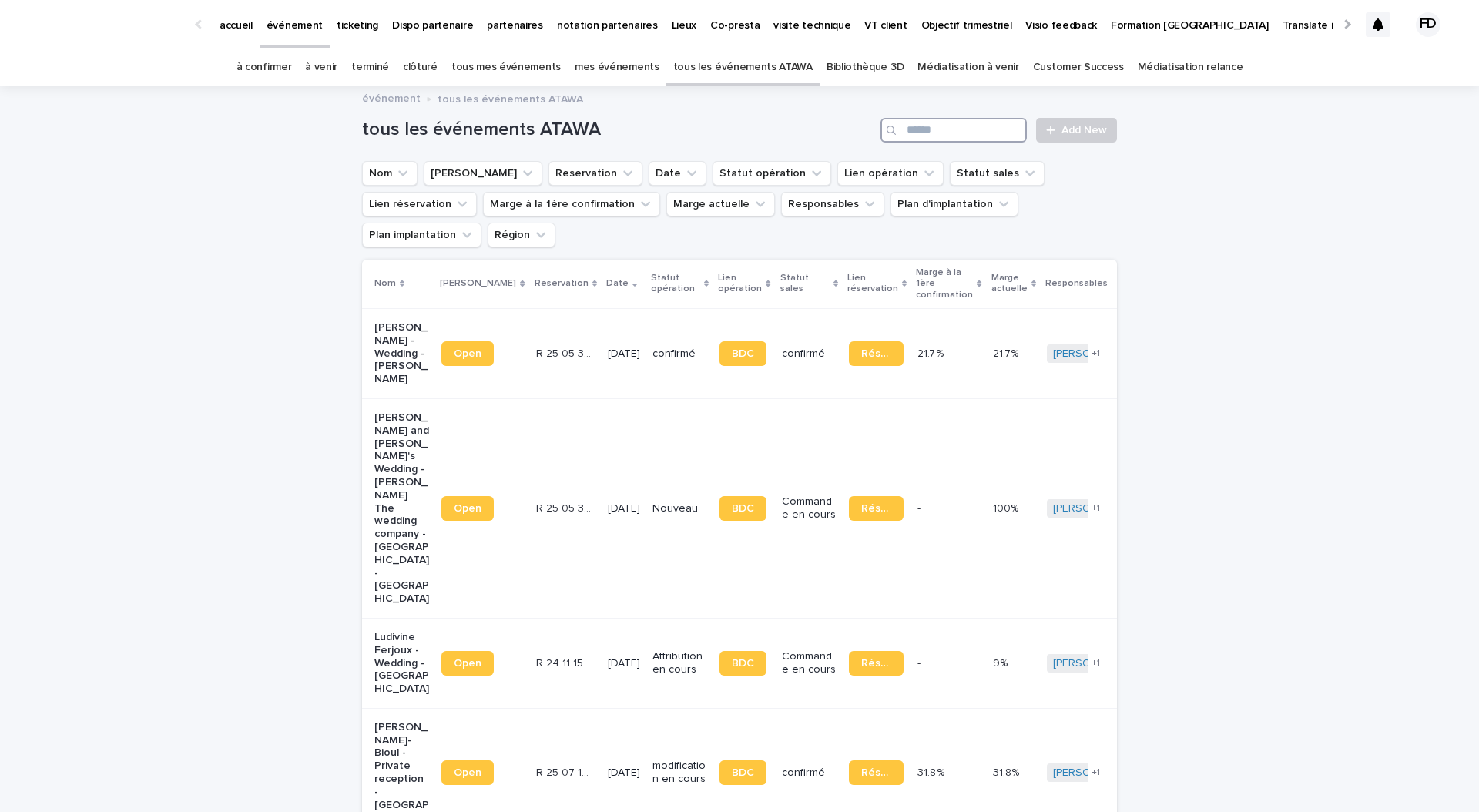
click at [937, 127] on input "Search" at bounding box center [953, 131] width 146 height 25
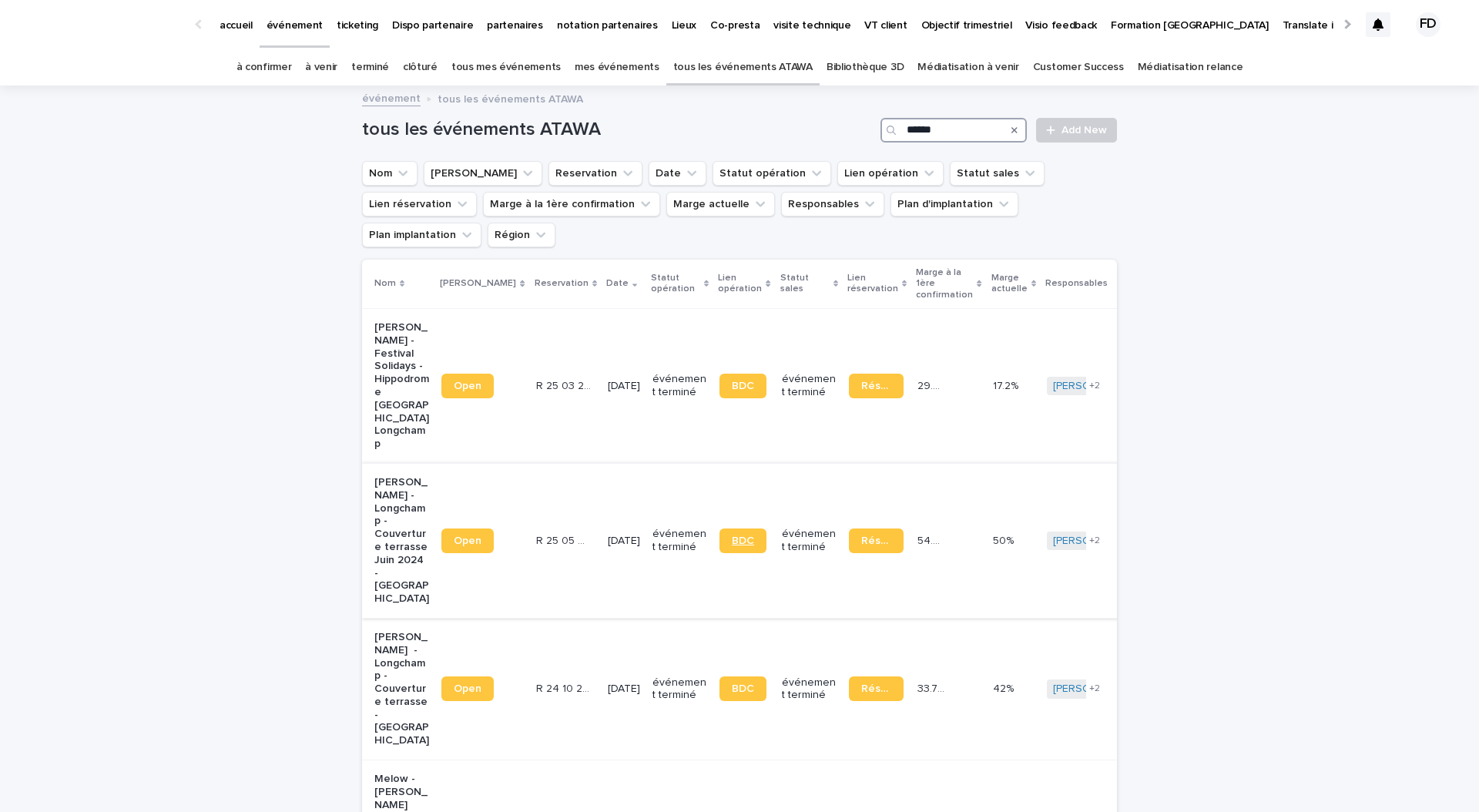
scroll to position [26, 0]
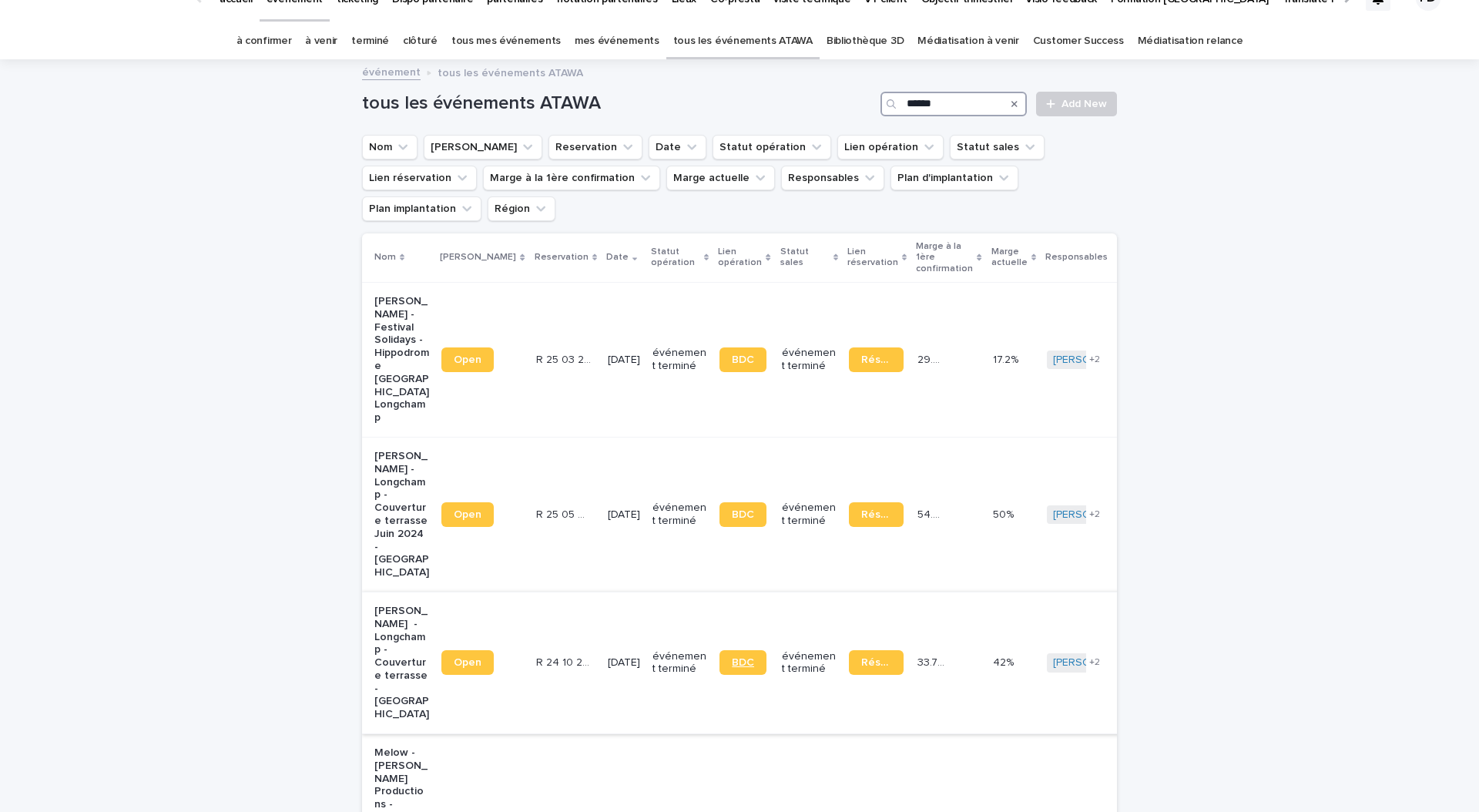
type input "******"
click at [731, 657] on span "BDC" at bounding box center [742, 661] width 22 height 11
click at [542, 591] on td "R 24 10 2552 R 24 10 2552" at bounding box center [565, 662] width 72 height 142
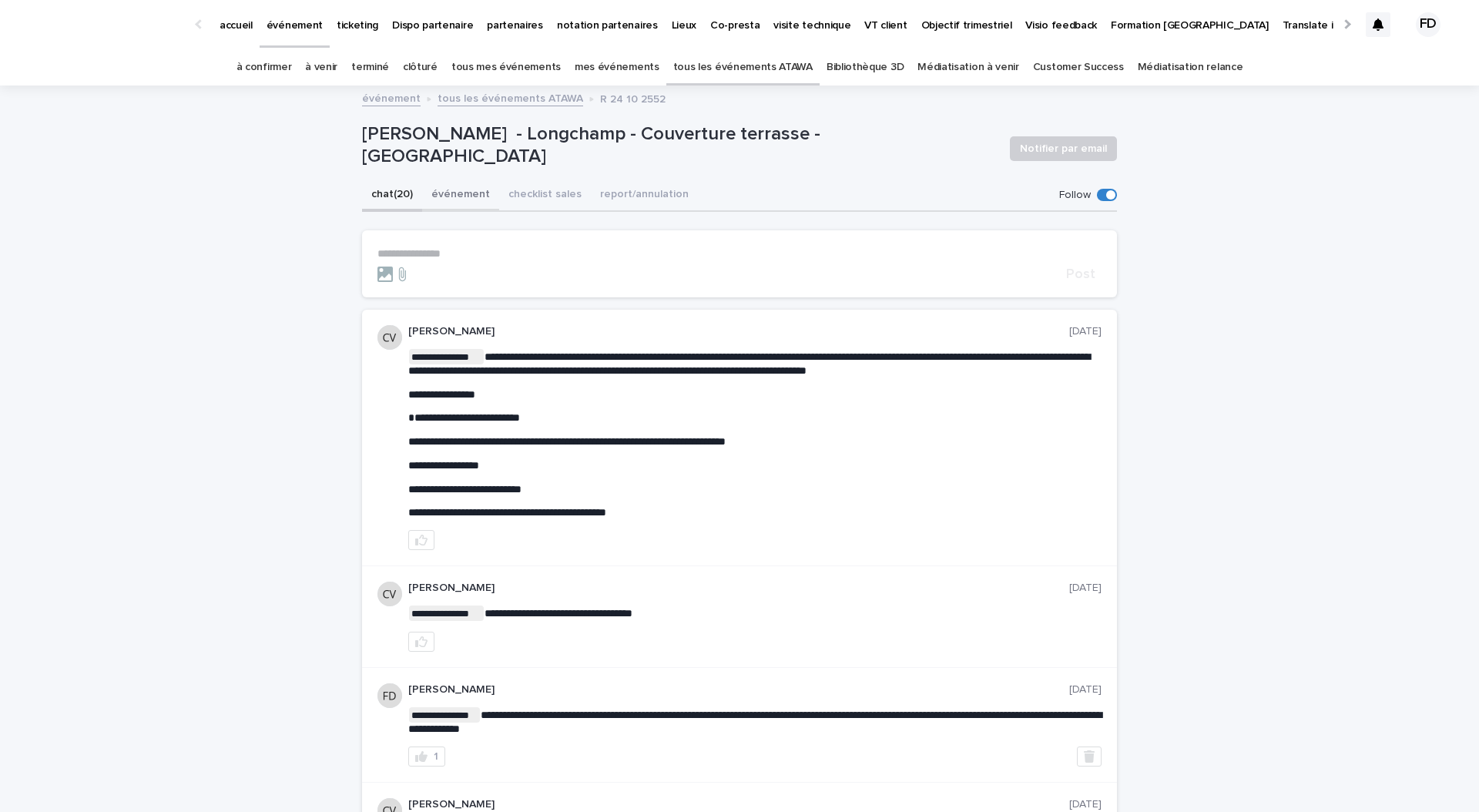
click at [465, 201] on button "événement" at bounding box center [461, 196] width 77 height 33
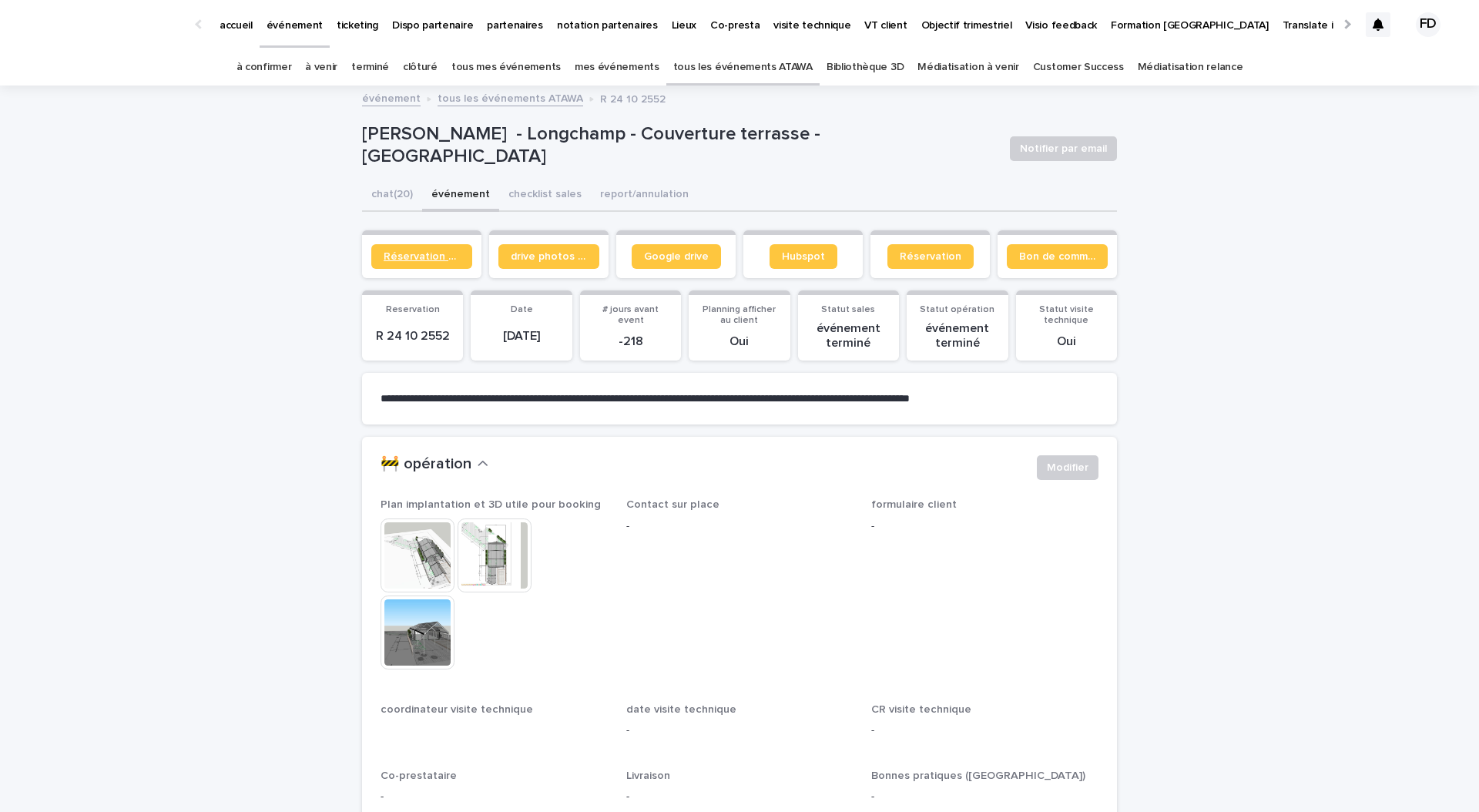
click at [442, 251] on span "Réservation client" at bounding box center [421, 256] width 76 height 11
click at [786, 72] on link "tous les événements ATAWA" at bounding box center [742, 67] width 139 height 36
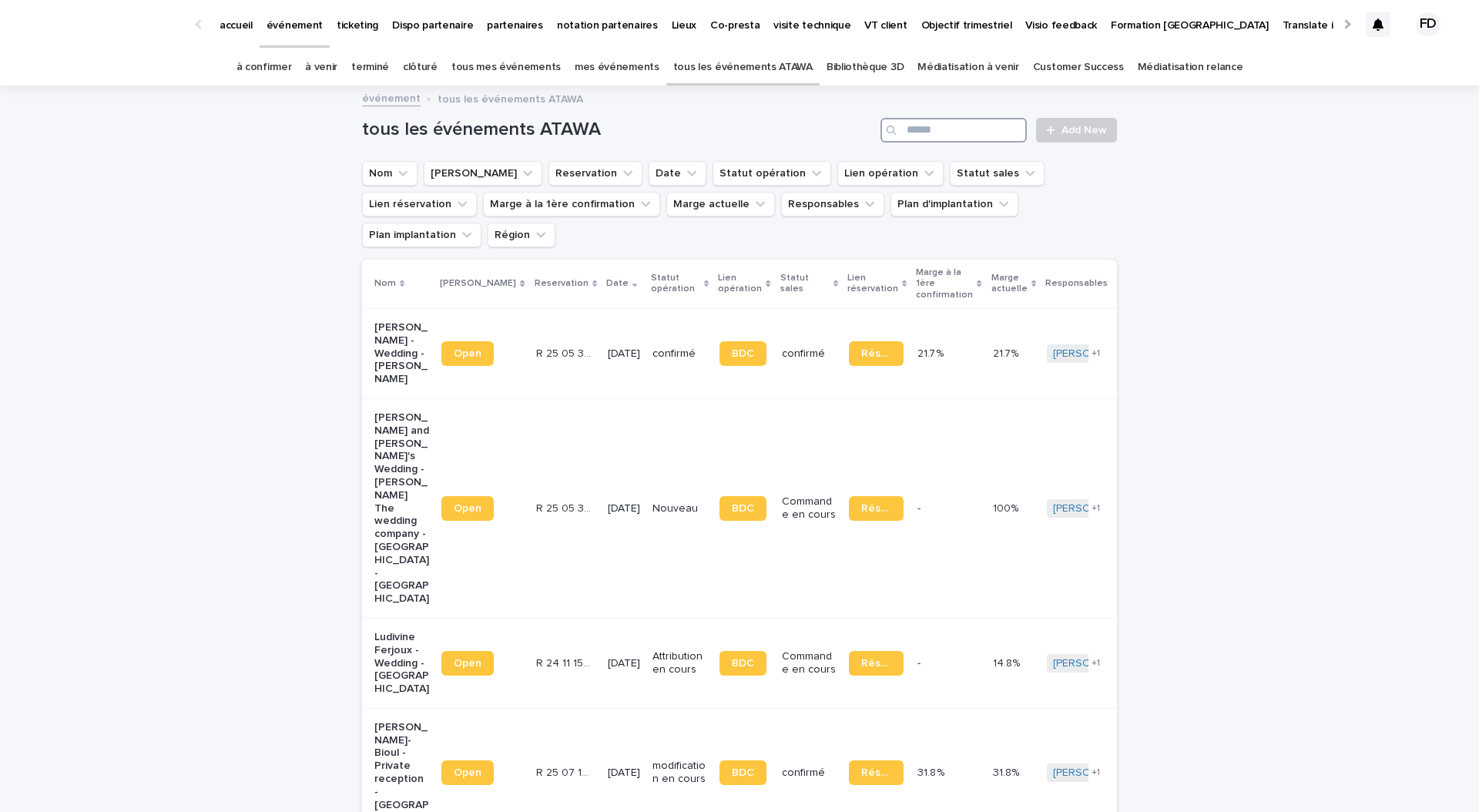
click at [985, 132] on input "Search" at bounding box center [953, 131] width 146 height 25
type input "**"
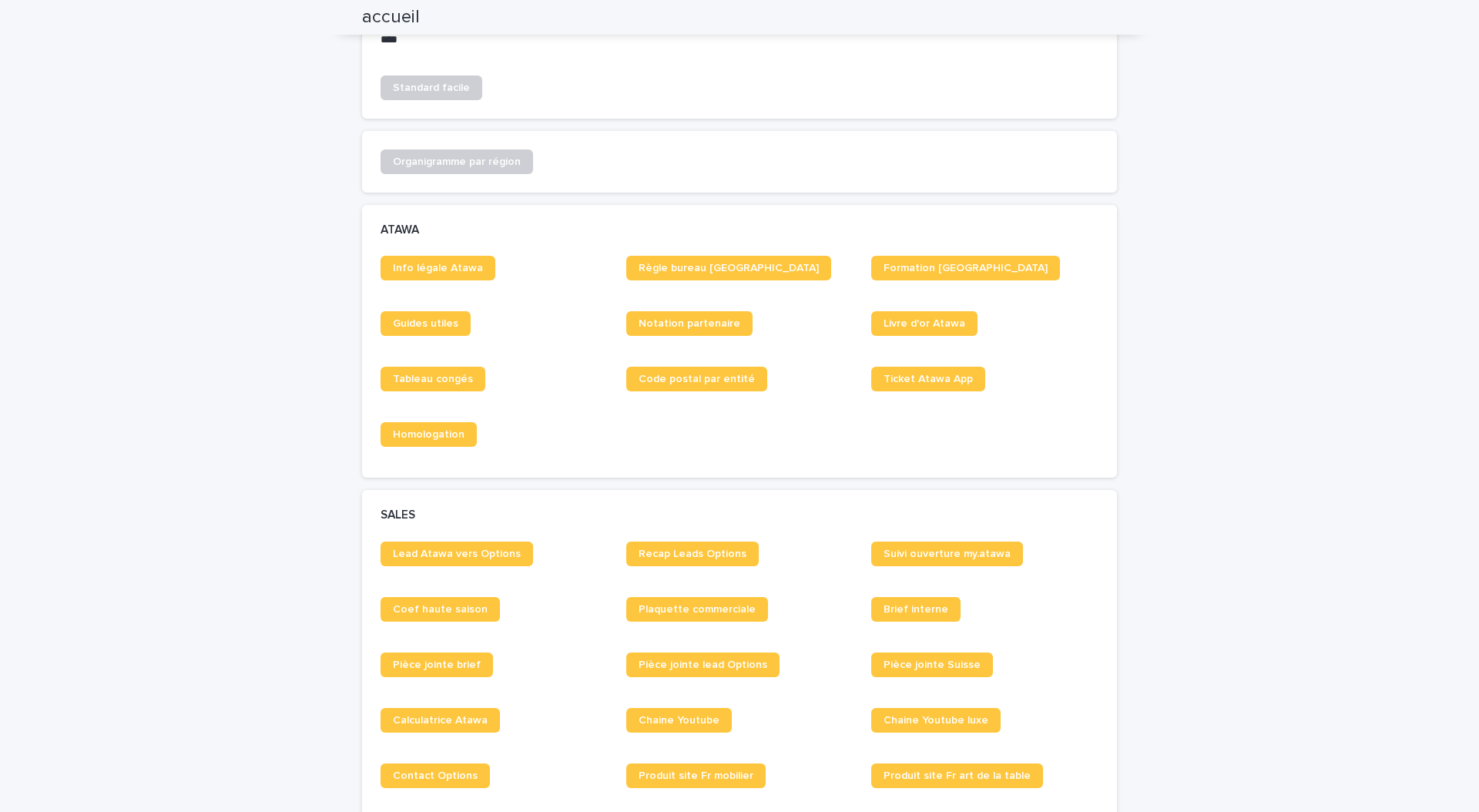
scroll to position [736, 0]
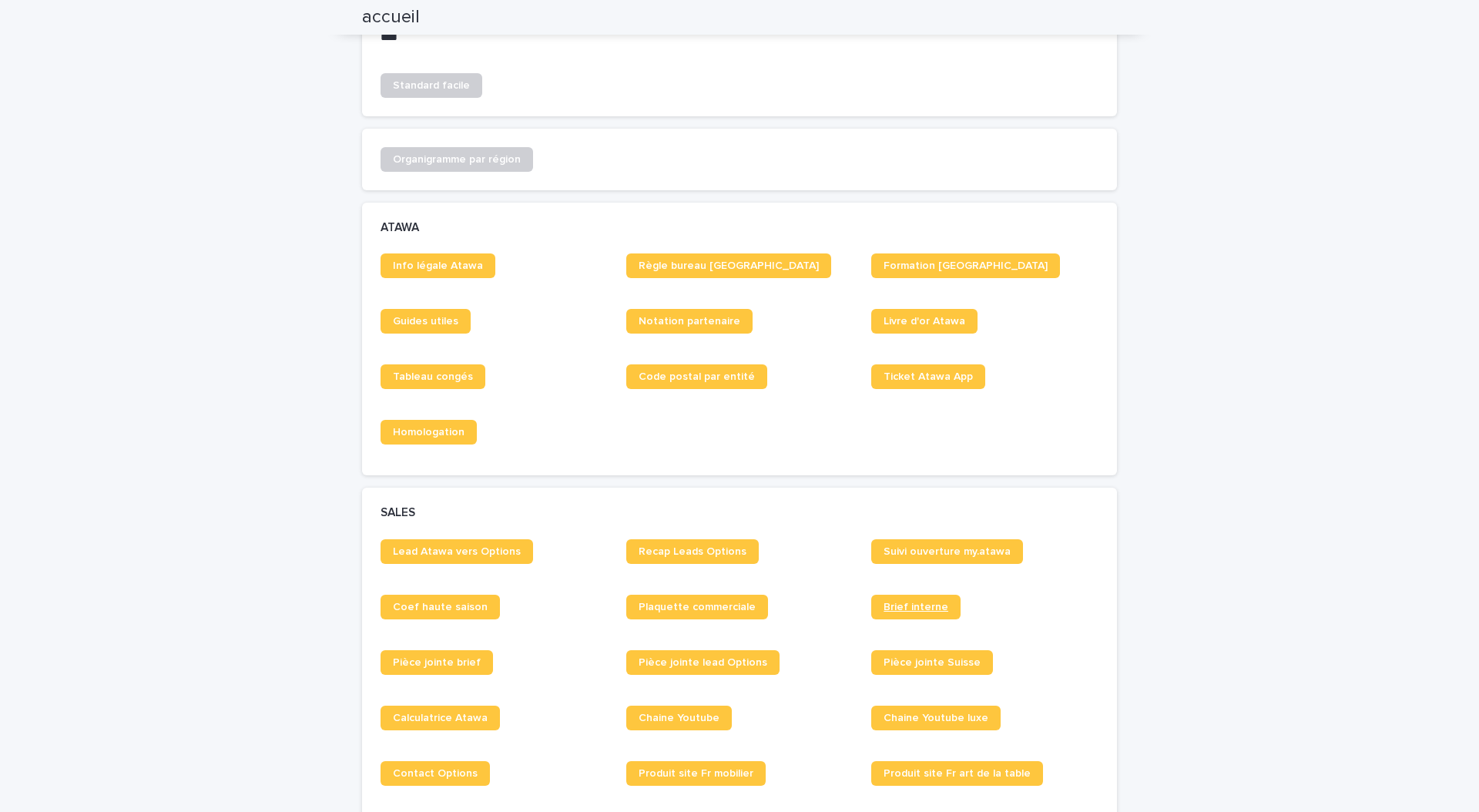
click at [911, 607] on span "Brief interne" at bounding box center [915, 607] width 64 height 11
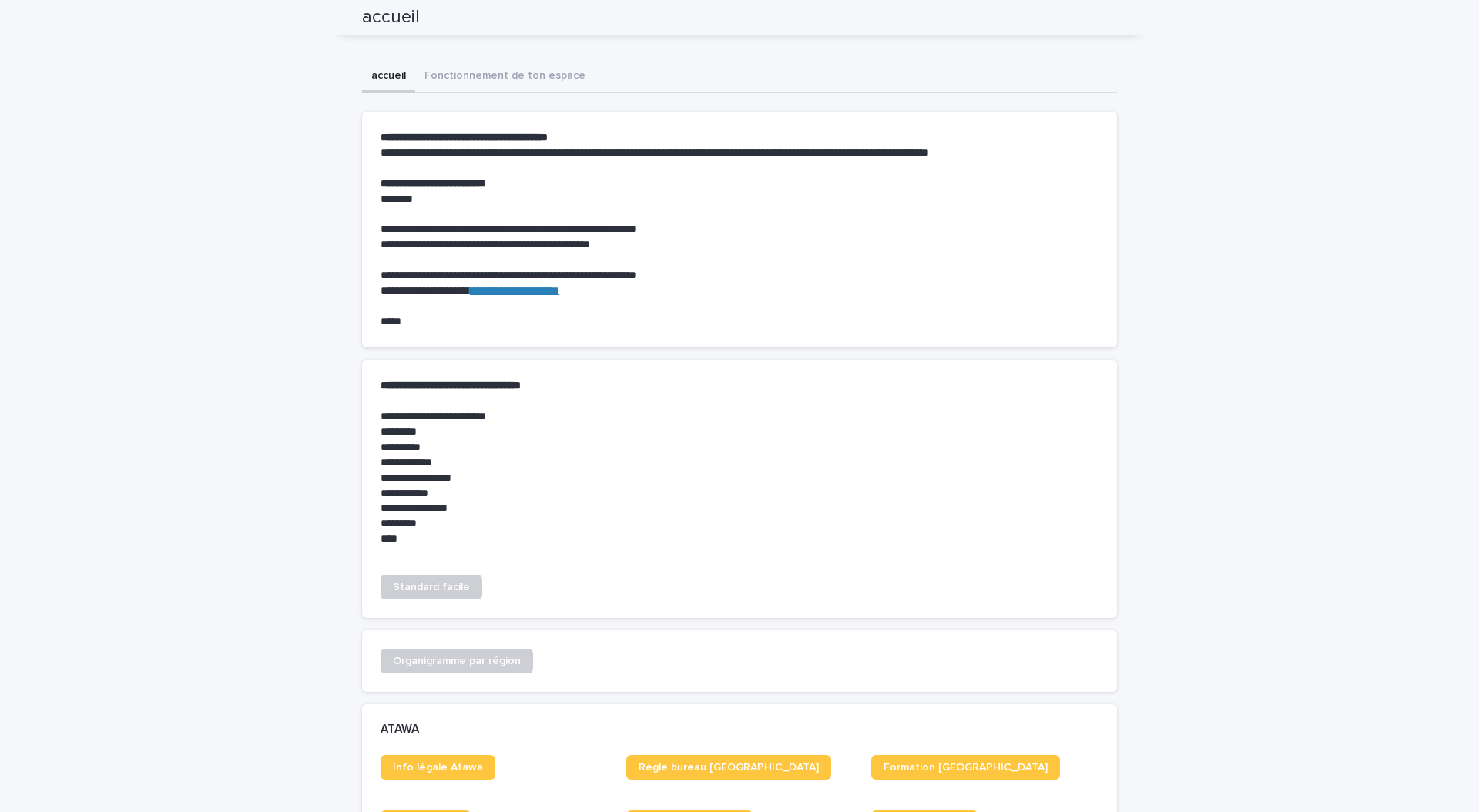
scroll to position [0, 0]
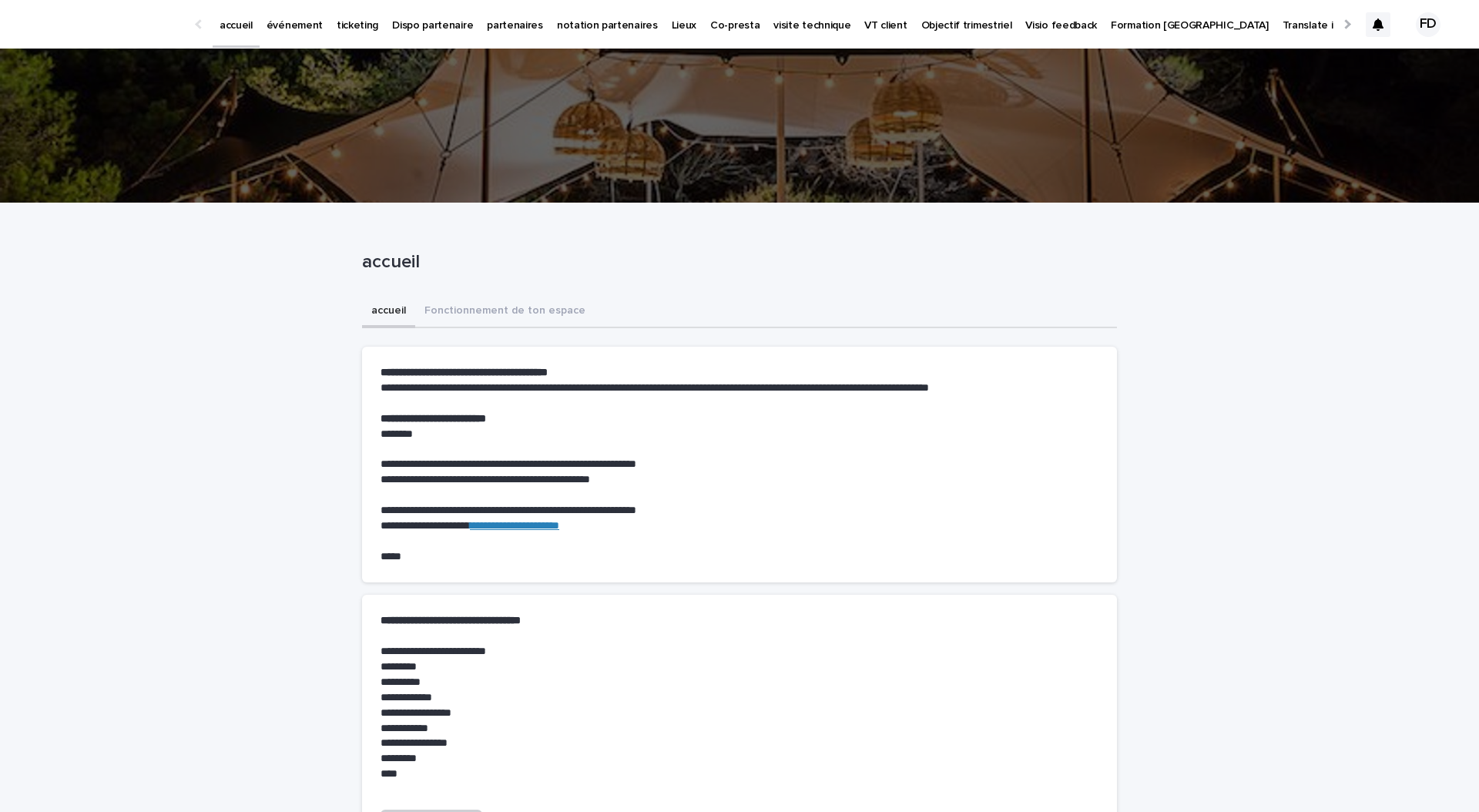
click at [302, 33] on link "événement" at bounding box center [294, 24] width 70 height 48
